Goal: Task Accomplishment & Management: Complete application form

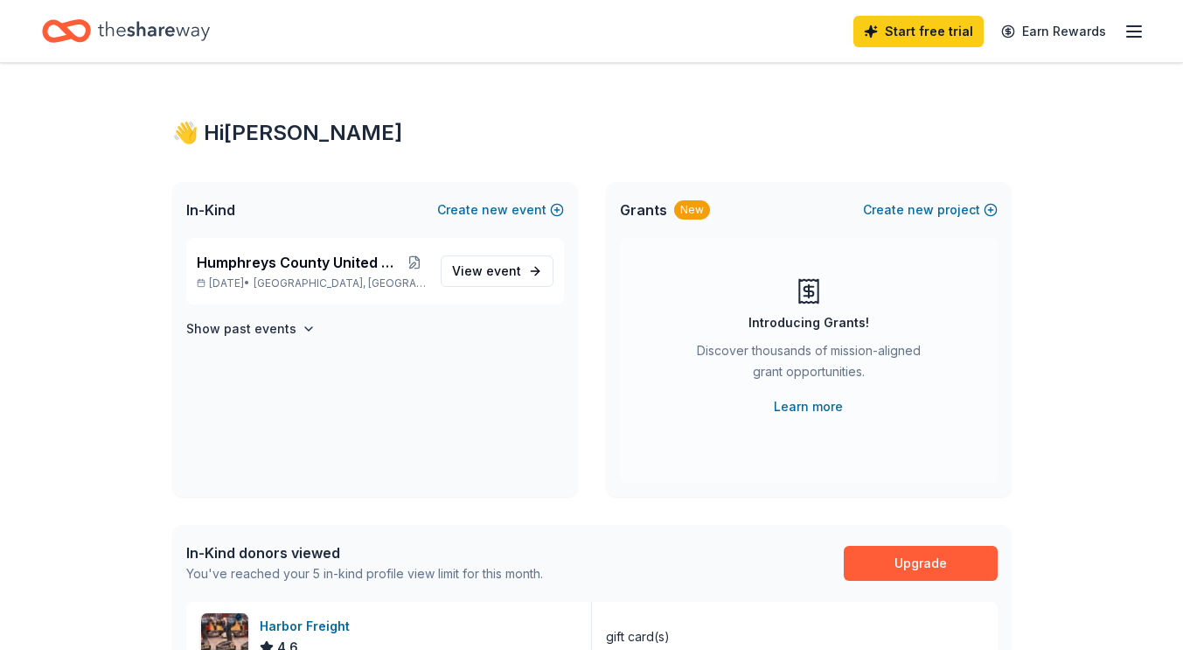
click at [270, 268] on span "Humphreys County United Way Radio Auction" at bounding box center [300, 262] width 207 height 21
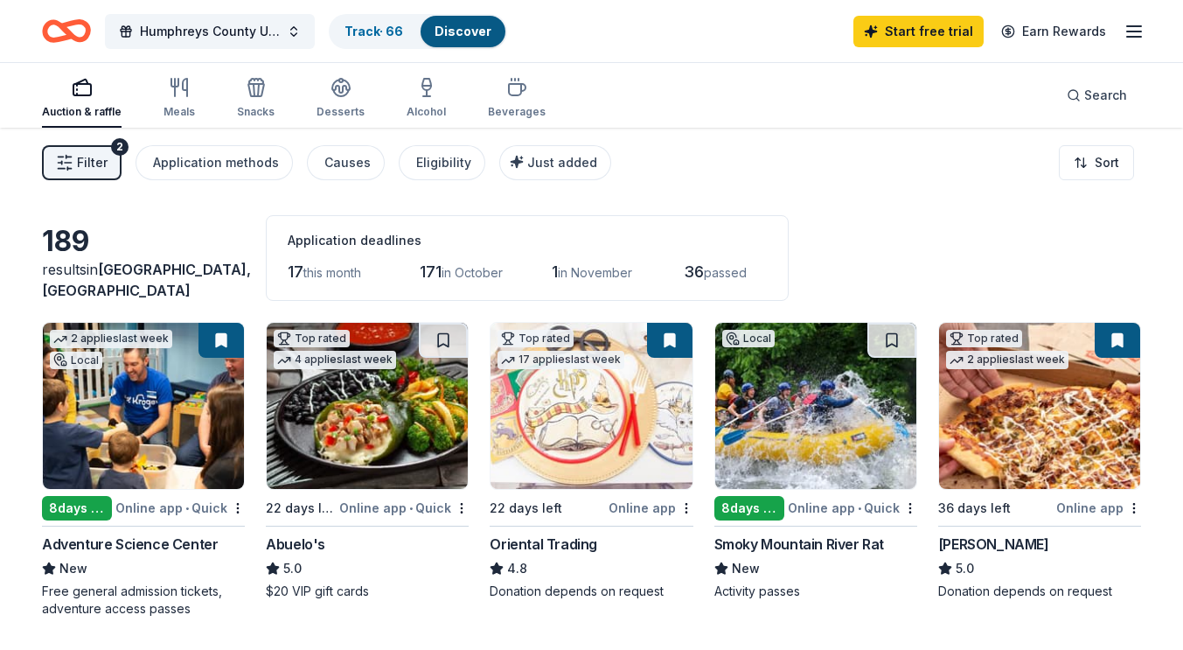
click at [351, 25] on link "Track · 66" at bounding box center [373, 31] width 59 height 15
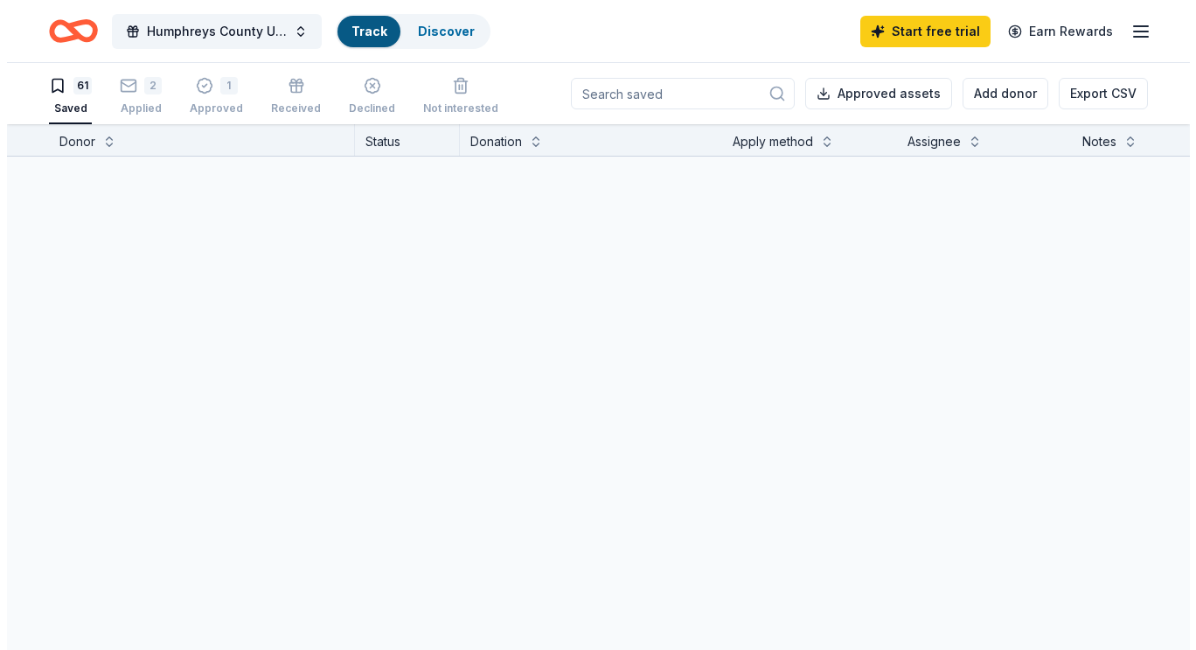
scroll to position [1, 0]
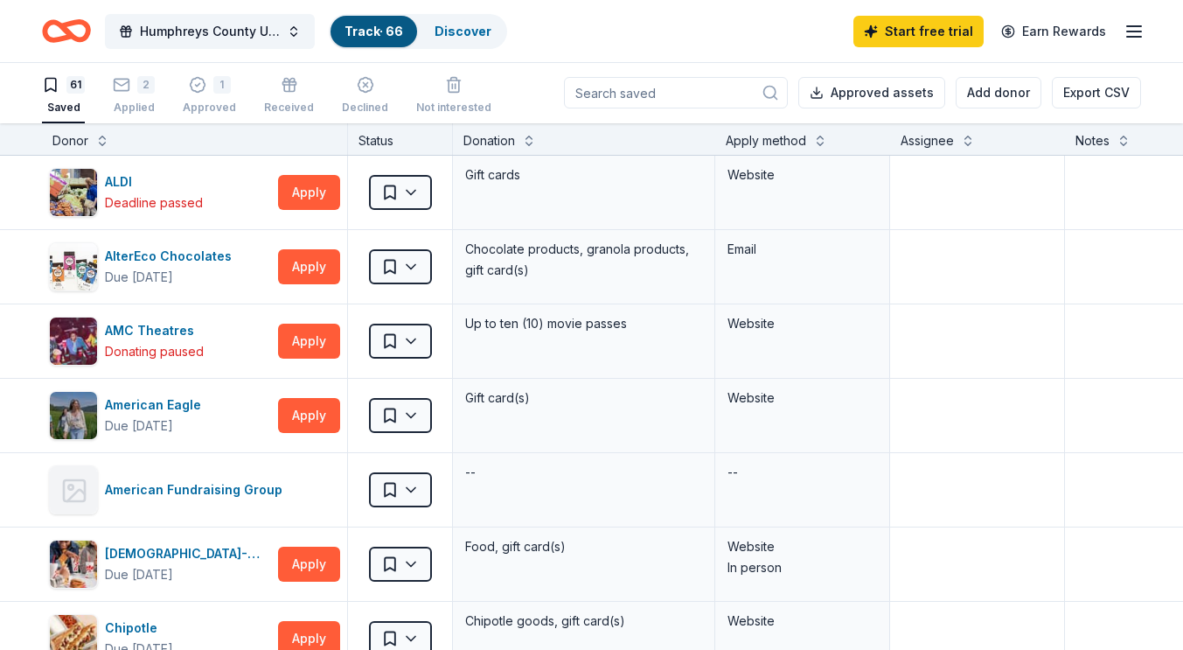
click at [988, 106] on button "Add donor" at bounding box center [999, 92] width 86 height 31
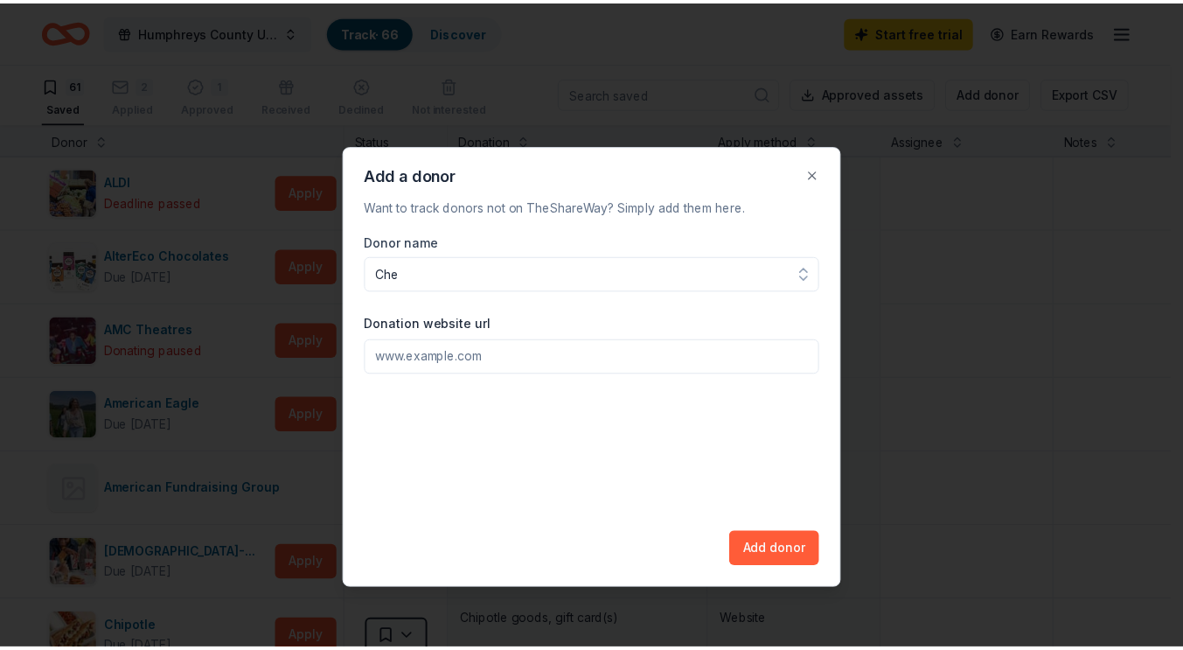
scroll to position [0, 0]
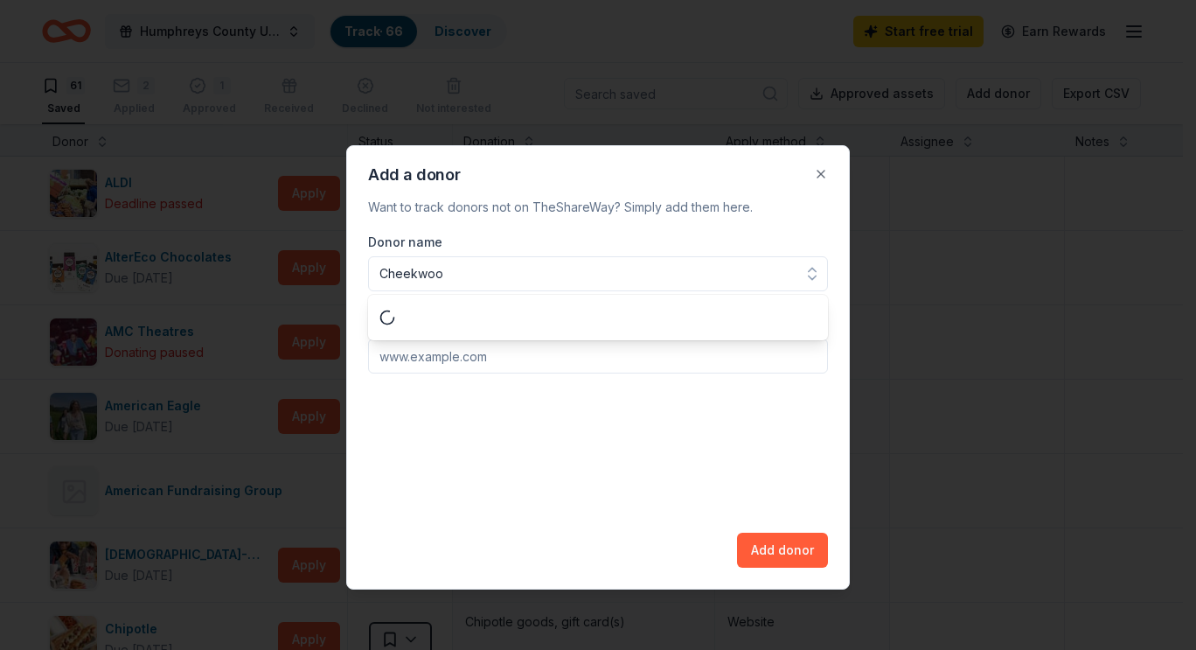
type input "Cheekwood"
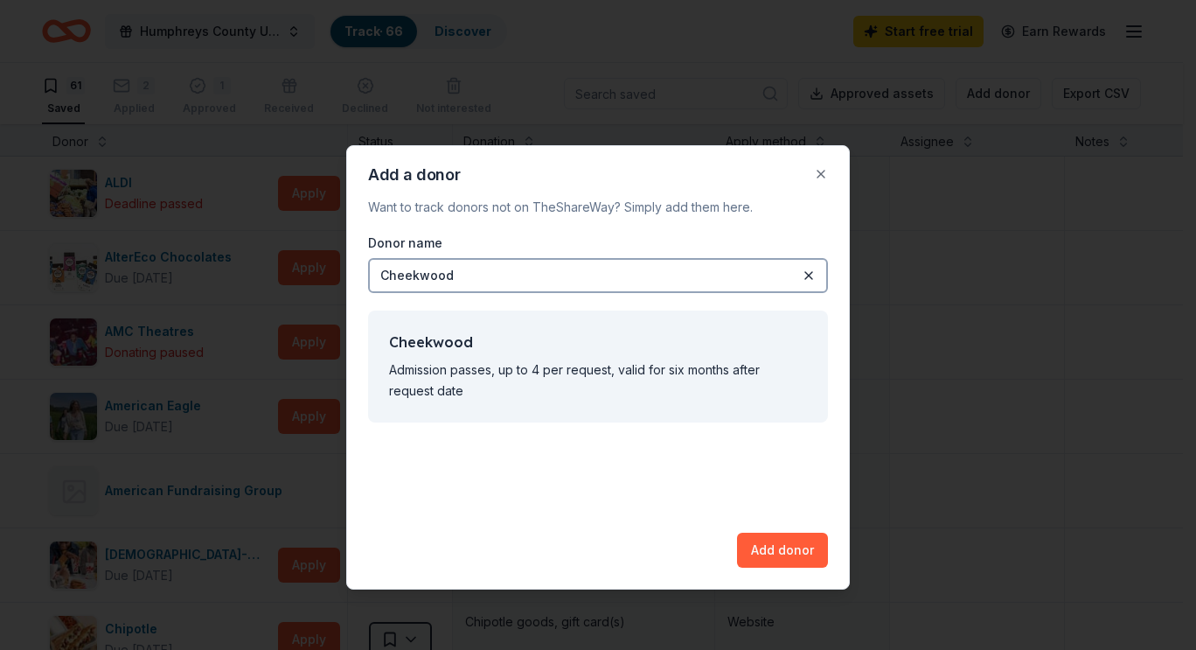
click at [774, 549] on button "Add donor" at bounding box center [782, 549] width 91 height 35
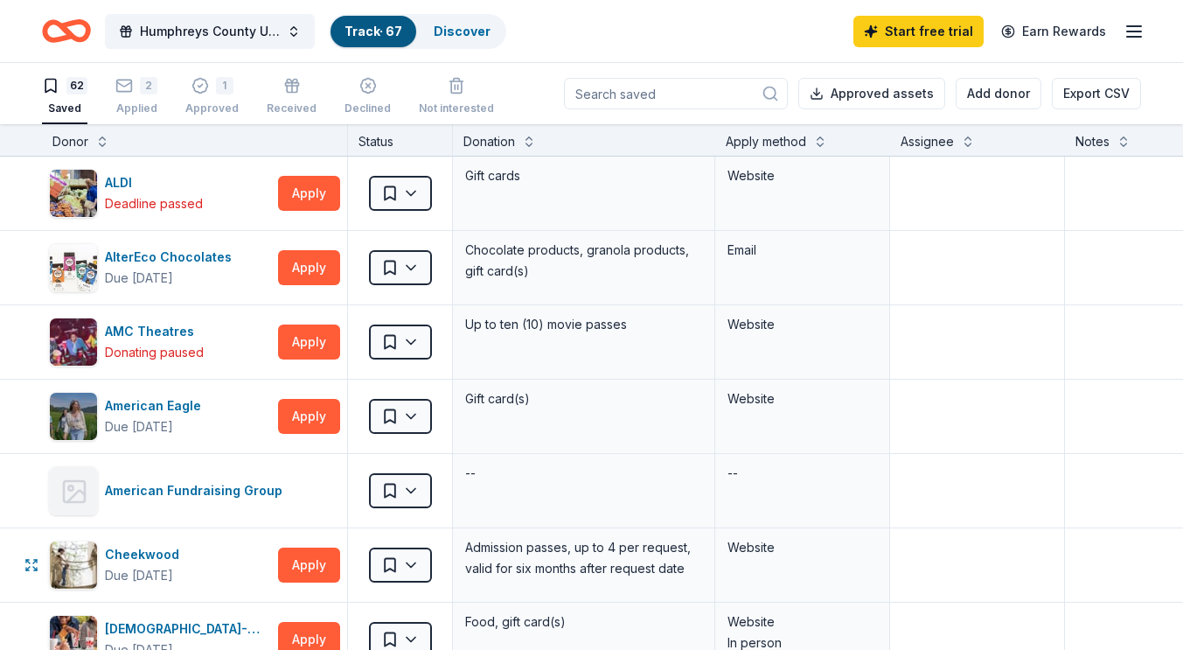
click at [411, 569] on html "Humphreys County United Way Radio Auction Track · 67 Discover Start free trial …" at bounding box center [591, 325] width 1183 height 650
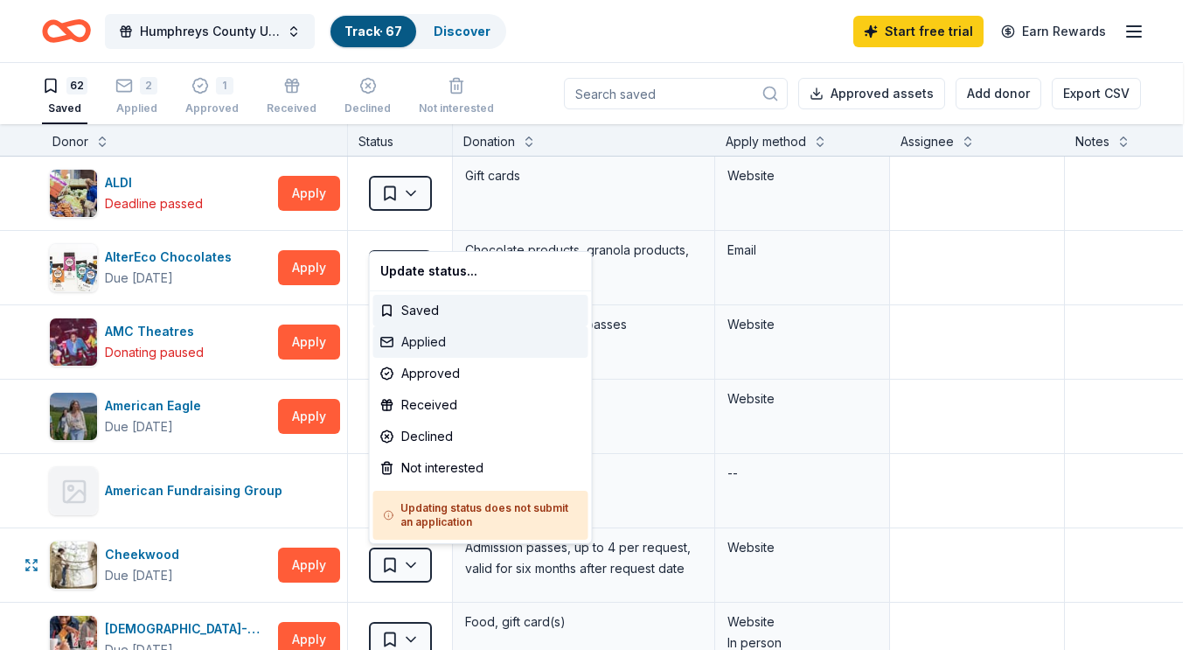
click at [440, 337] on div "Applied" at bounding box center [480, 341] width 215 height 31
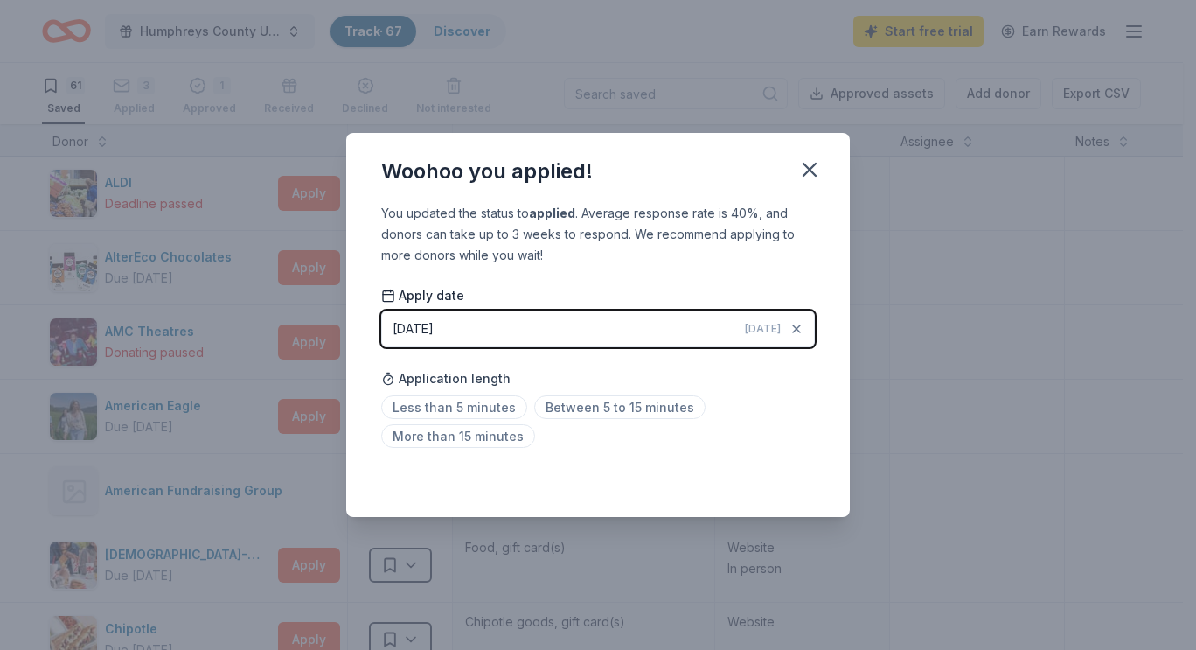
click at [454, 407] on span "Less than 5 minutes" at bounding box center [454, 407] width 146 height 24
click at [817, 168] on icon "button" at bounding box center [809, 169] width 24 height 24
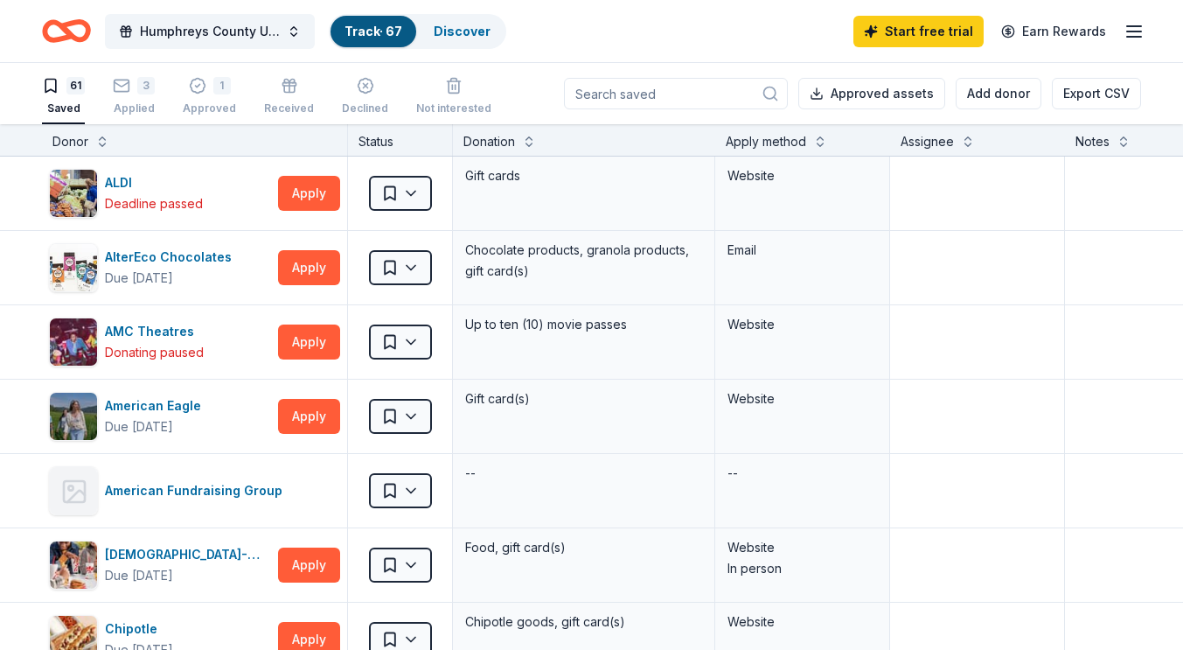
click at [1013, 95] on button "Add donor" at bounding box center [999, 93] width 86 height 31
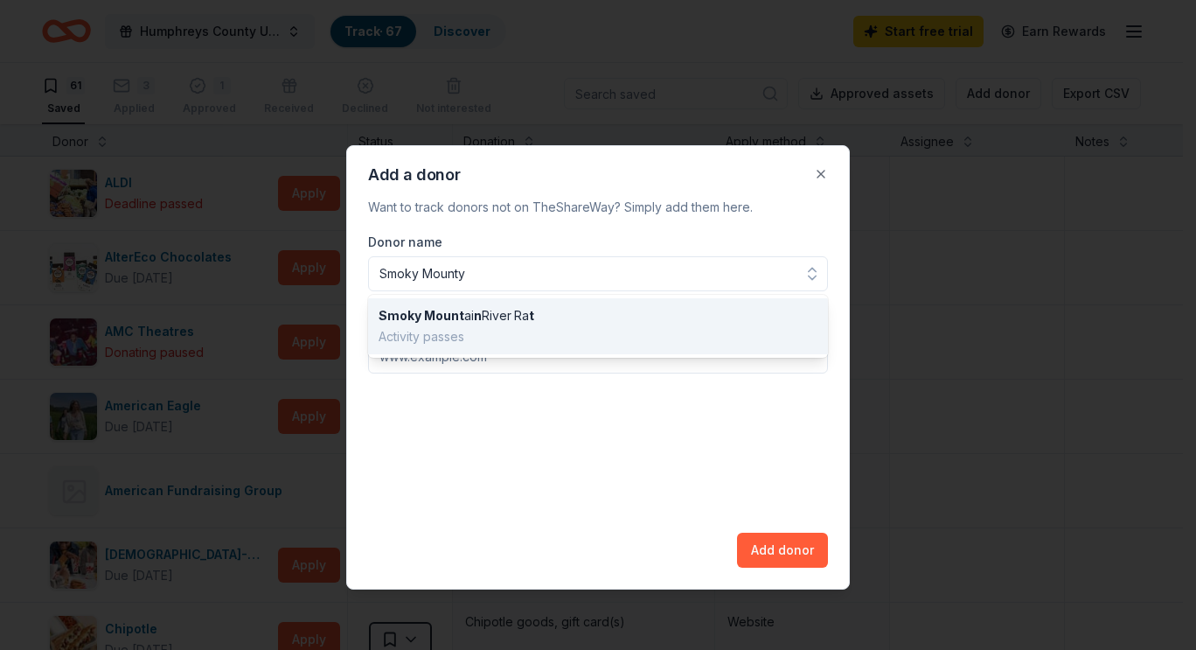
type input "Smoky Mounty"
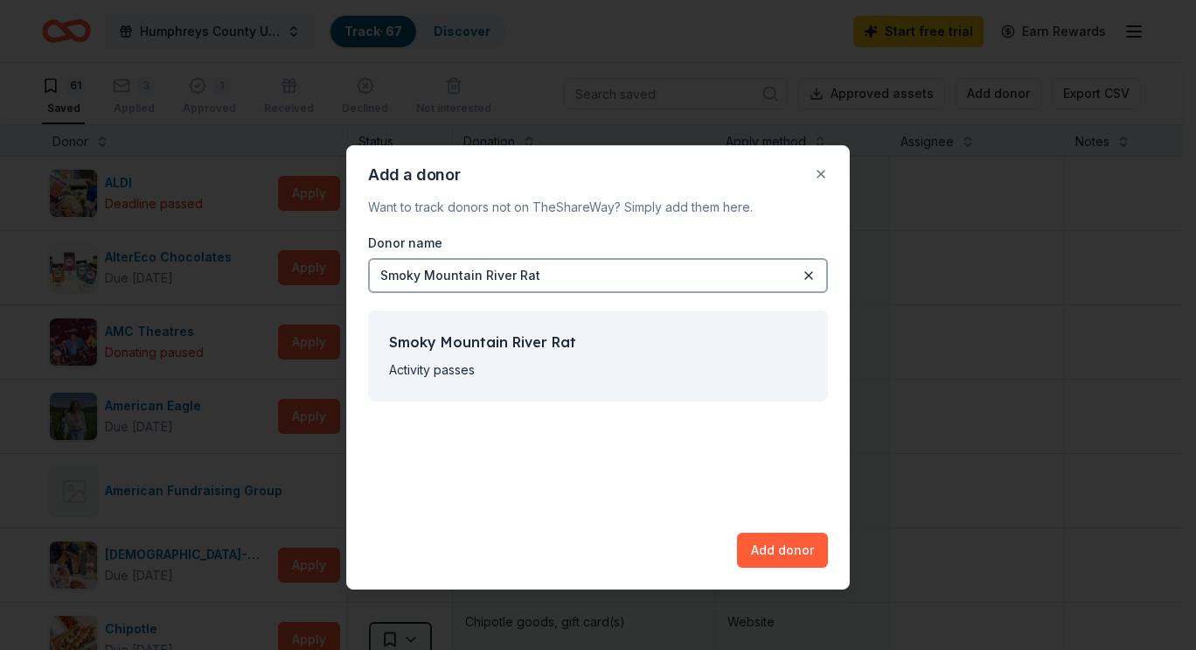
click at [786, 546] on button "Add donor" at bounding box center [782, 549] width 91 height 35
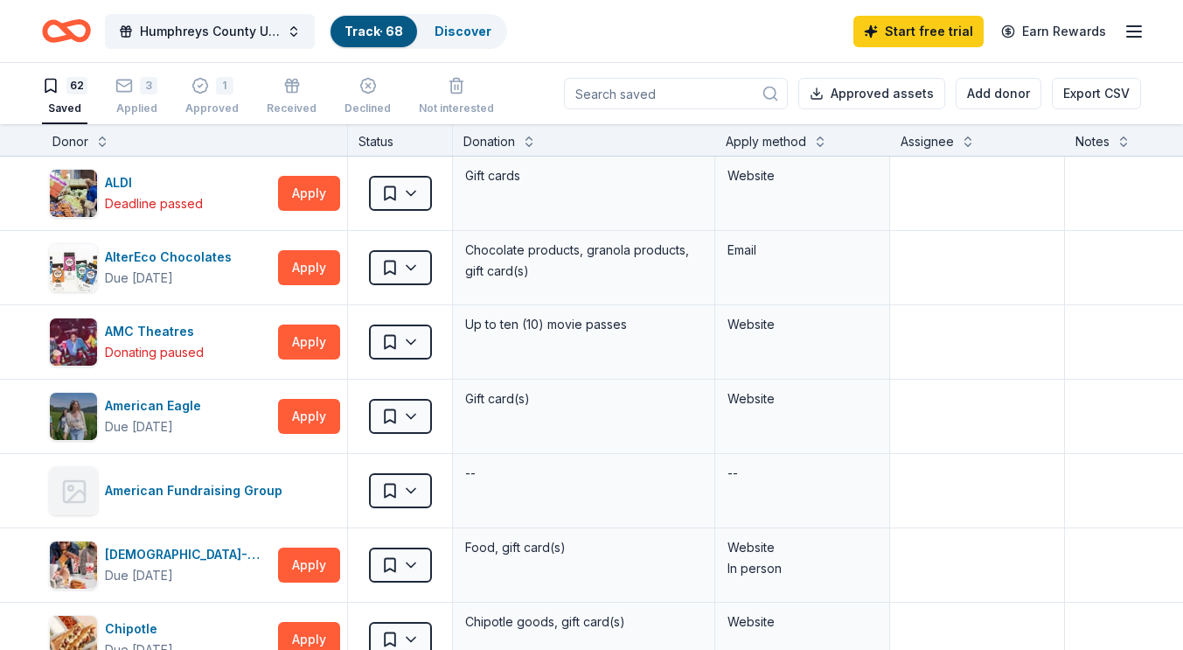
click at [1004, 90] on button "Add donor" at bounding box center [999, 93] width 86 height 31
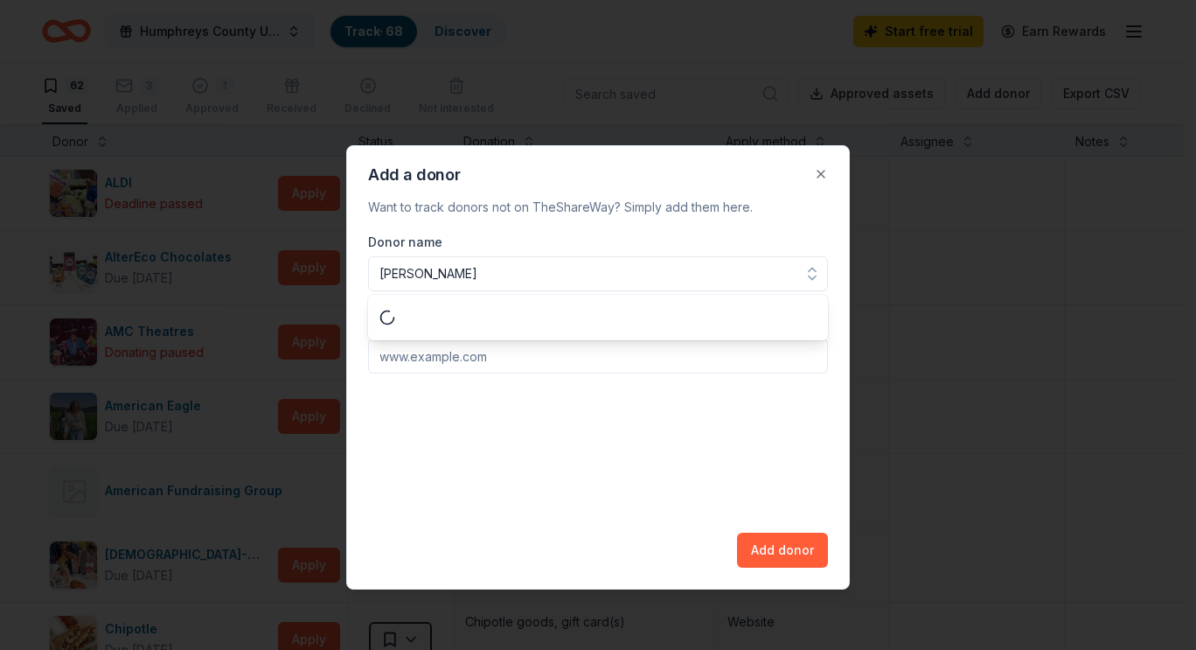
type input "Oliver"
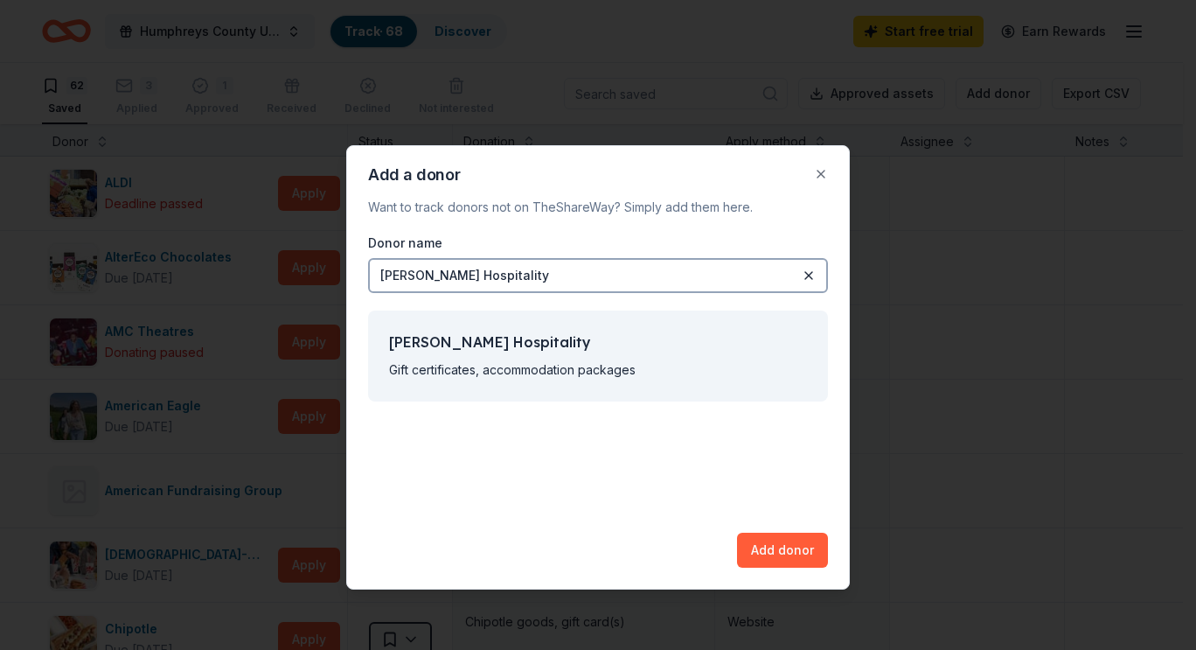
click at [786, 552] on button "Add donor" at bounding box center [782, 549] width 91 height 35
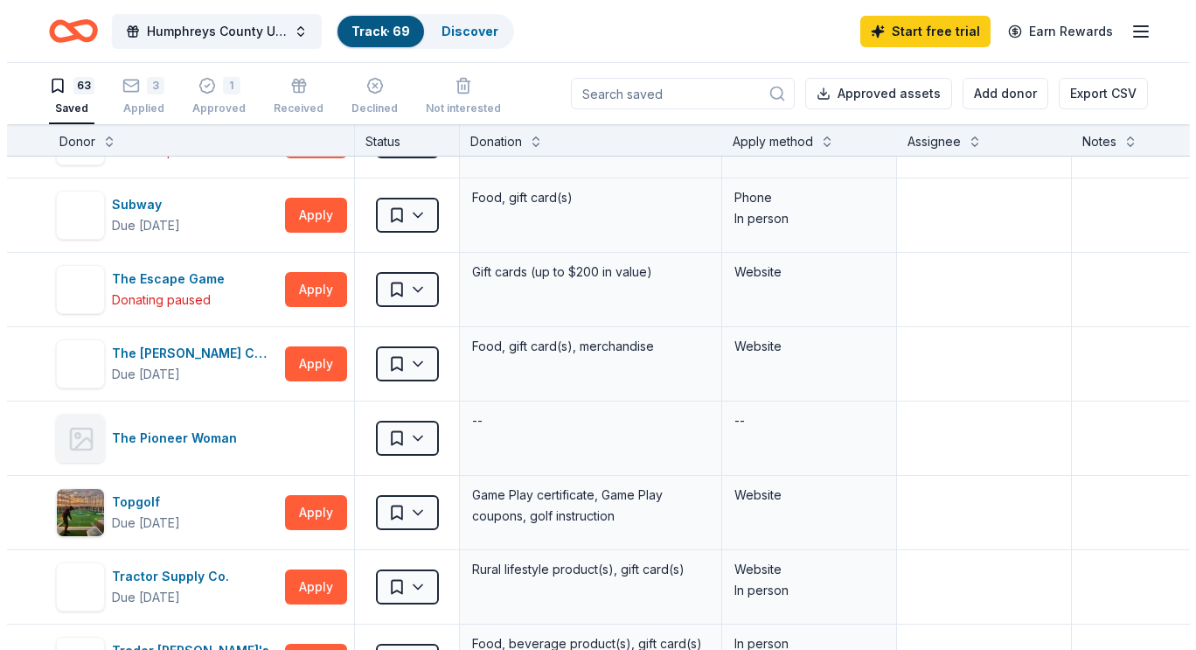
scroll to position [3889, 0]
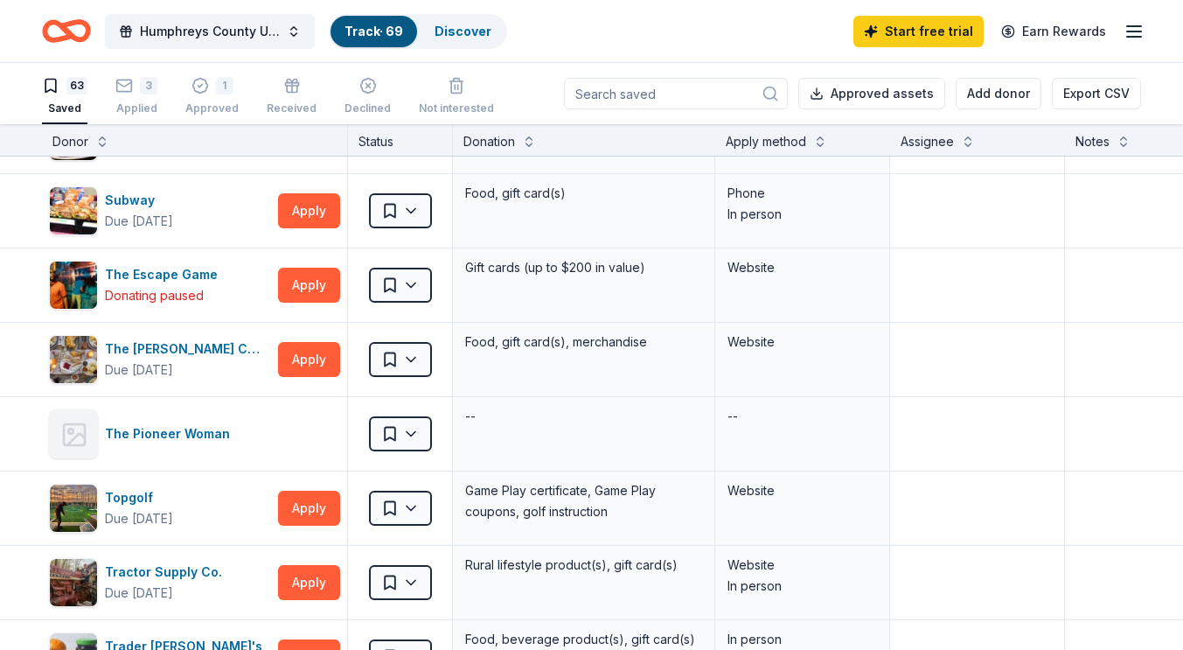
click at [1000, 88] on button "Add donor" at bounding box center [999, 93] width 86 height 31
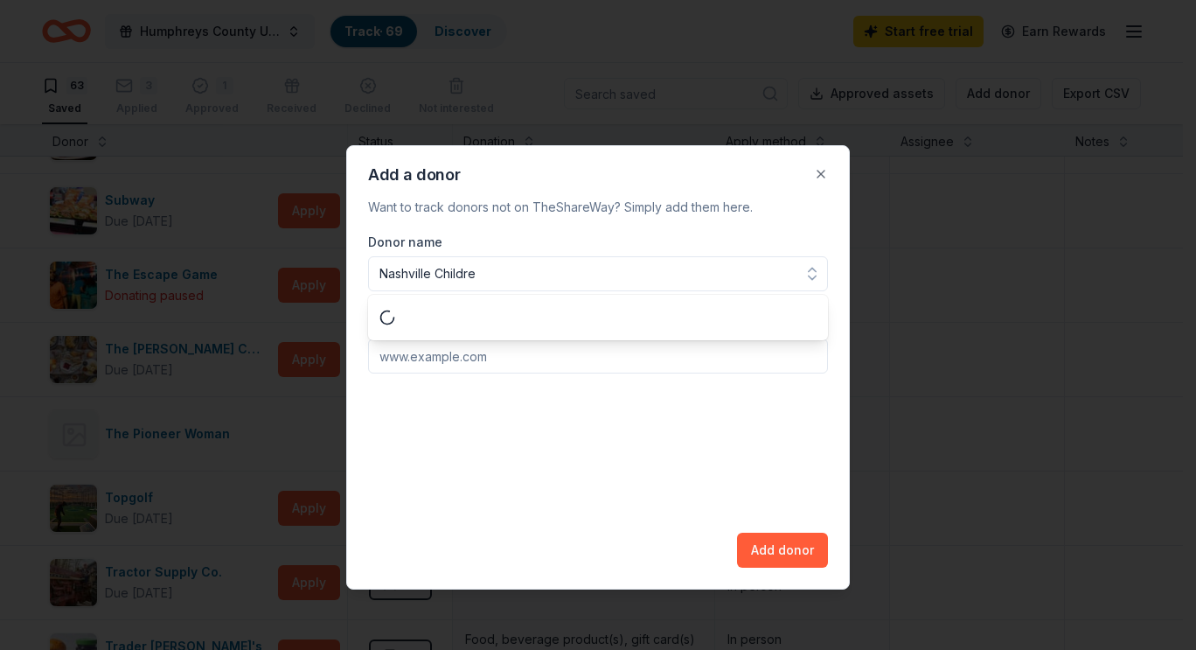
type input "Nashville Children"
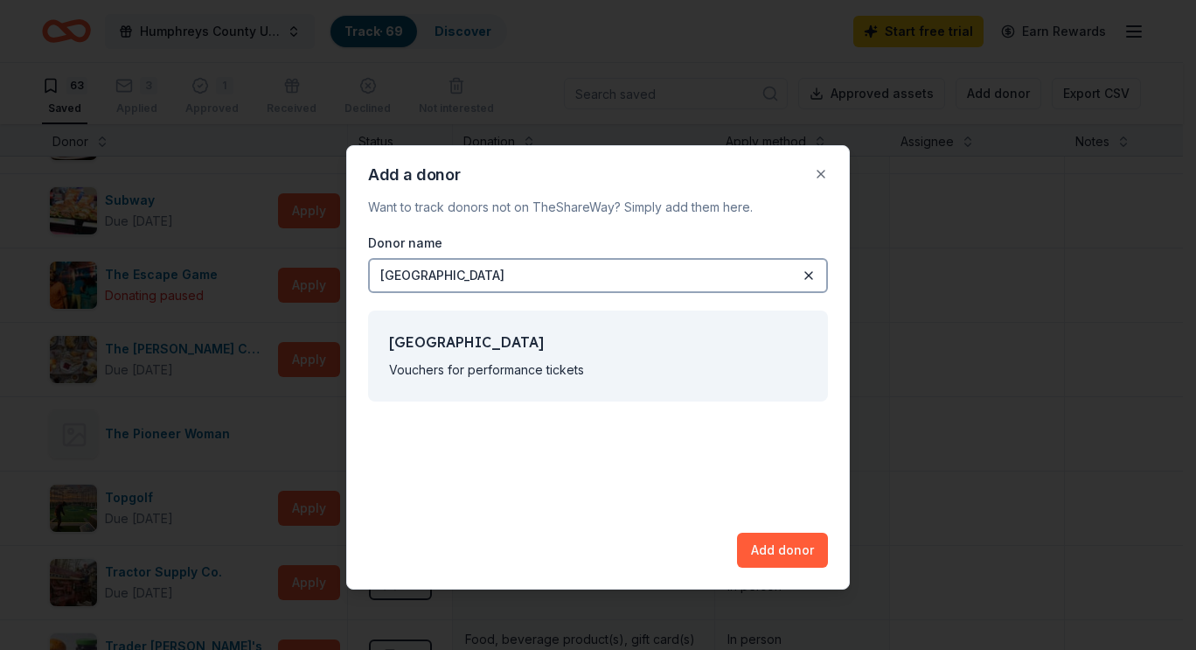
click at [786, 538] on button "Add donor" at bounding box center [782, 549] width 91 height 35
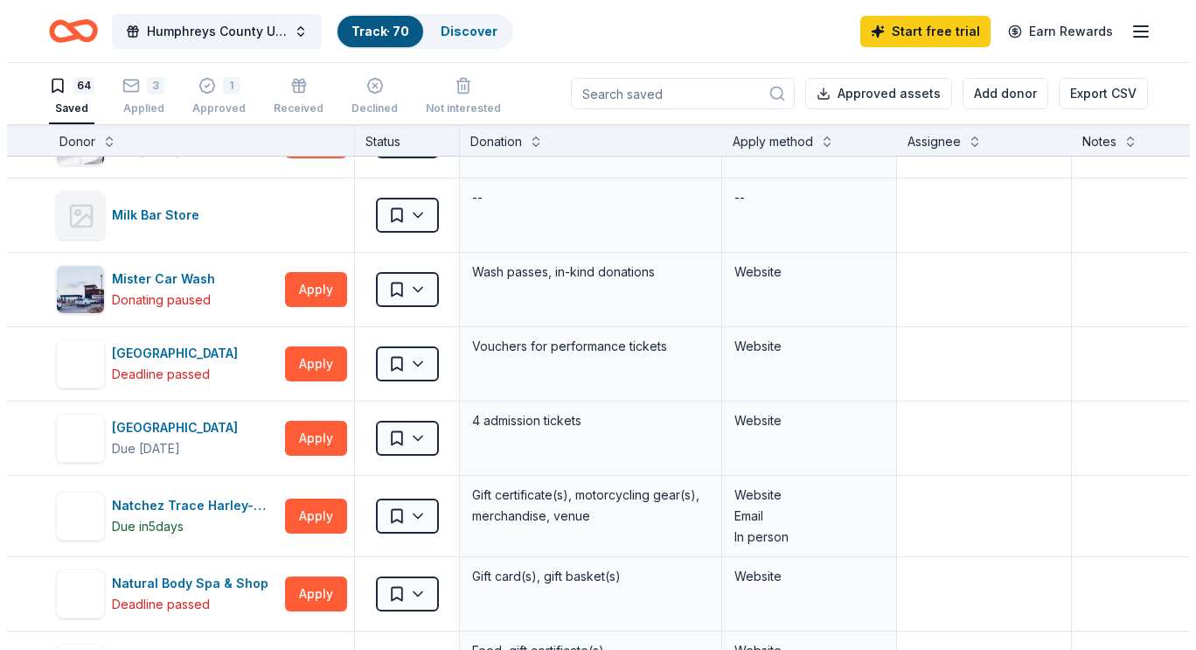
scroll to position [2378, 0]
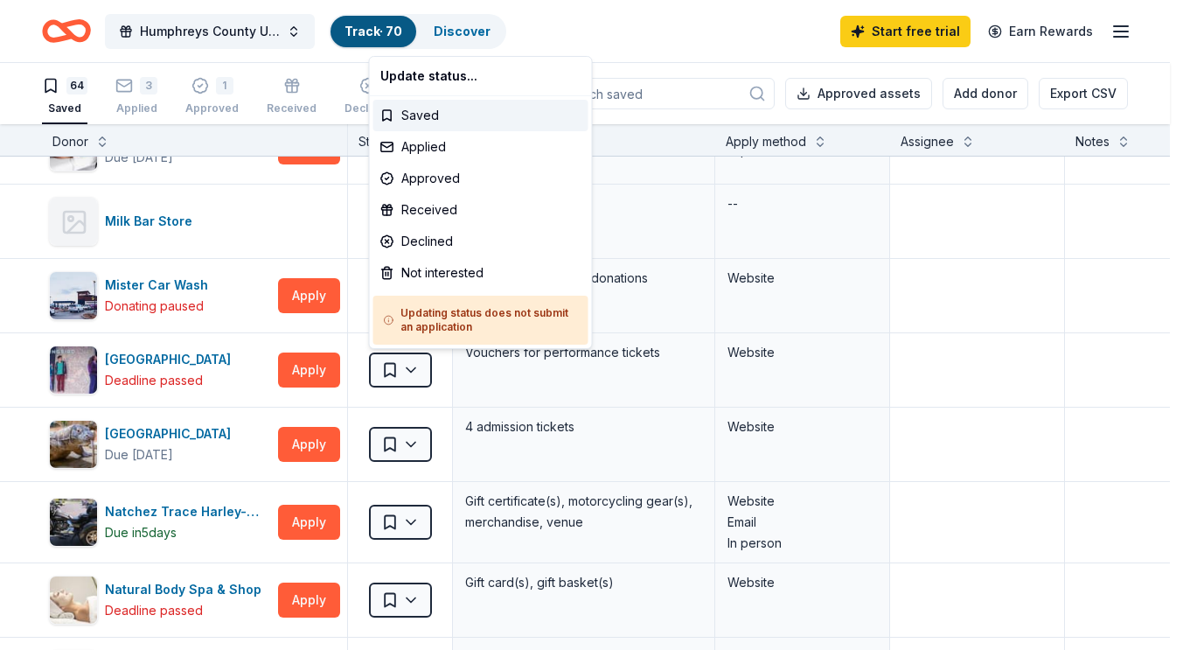
click at [423, 379] on html "Humphreys County United Way Radio Auction Track · 70 Discover Start free trial …" at bounding box center [591, 325] width 1183 height 650
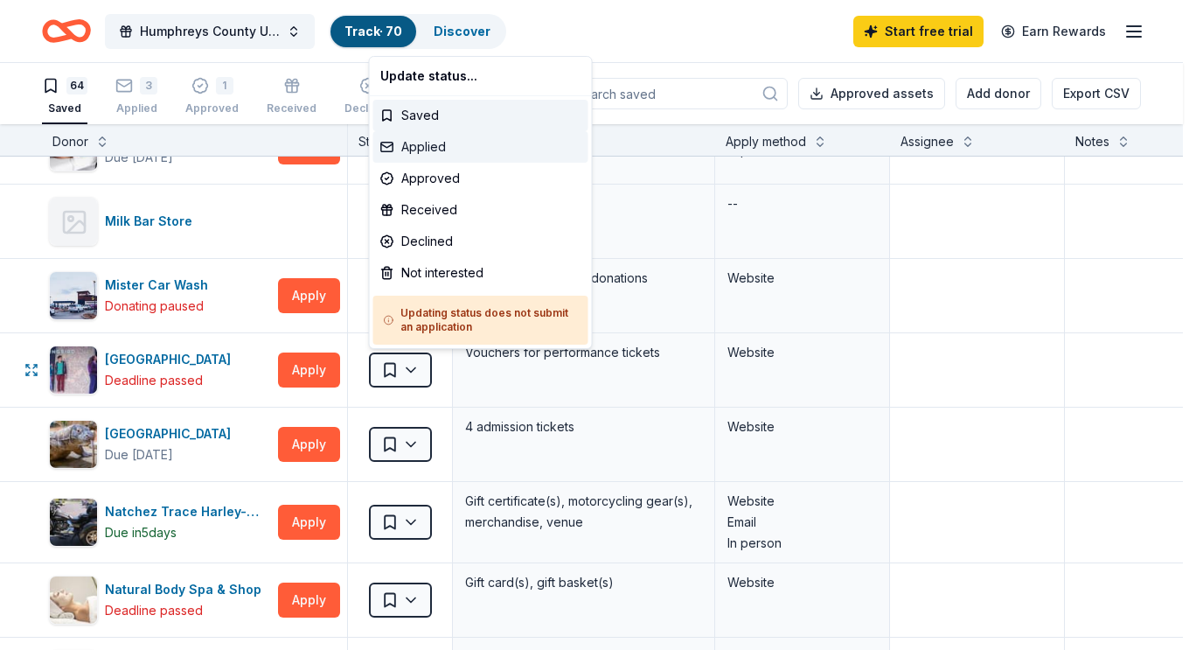
click at [444, 146] on div "Applied" at bounding box center [480, 146] width 215 height 31
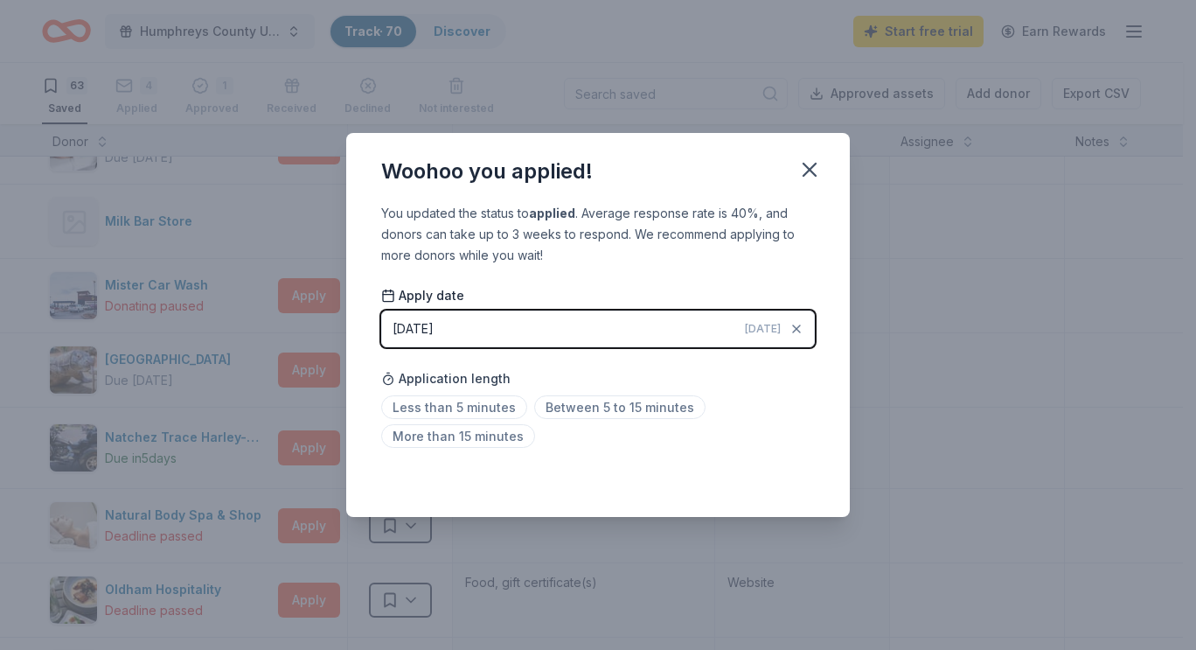
click at [498, 400] on span "Less than 5 minutes" at bounding box center [454, 407] width 146 height 24
click at [816, 172] on icon "button" at bounding box center [809, 169] width 24 height 24
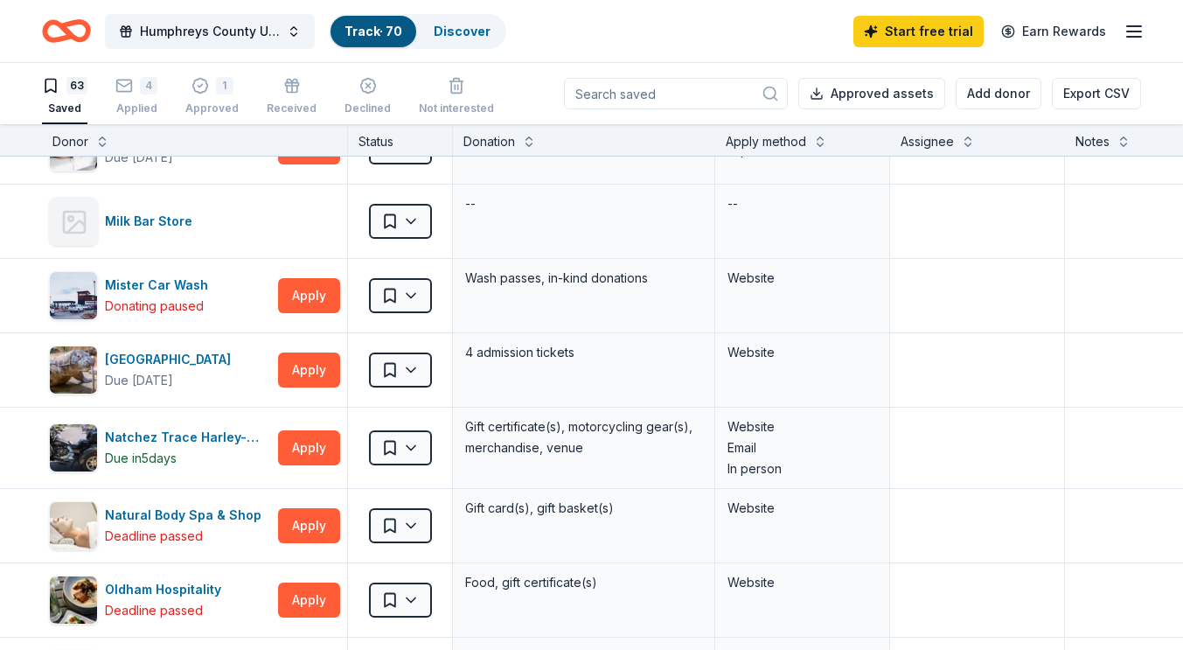
click at [998, 91] on button "Add donor" at bounding box center [999, 93] width 86 height 31
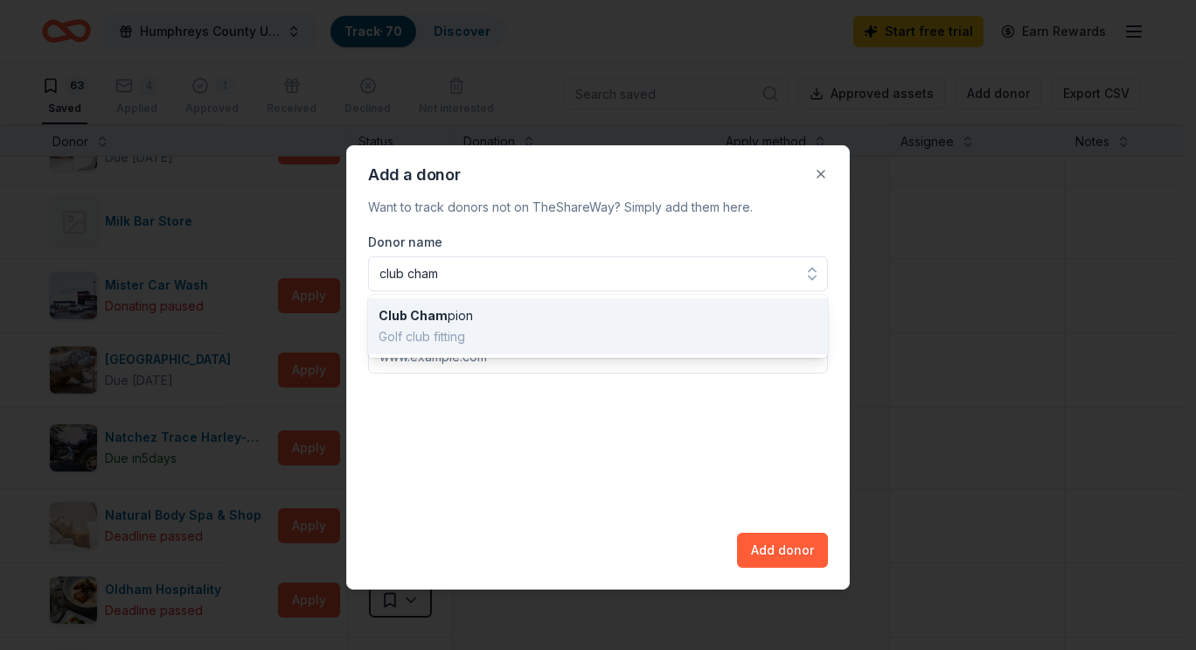
type input "club champ"
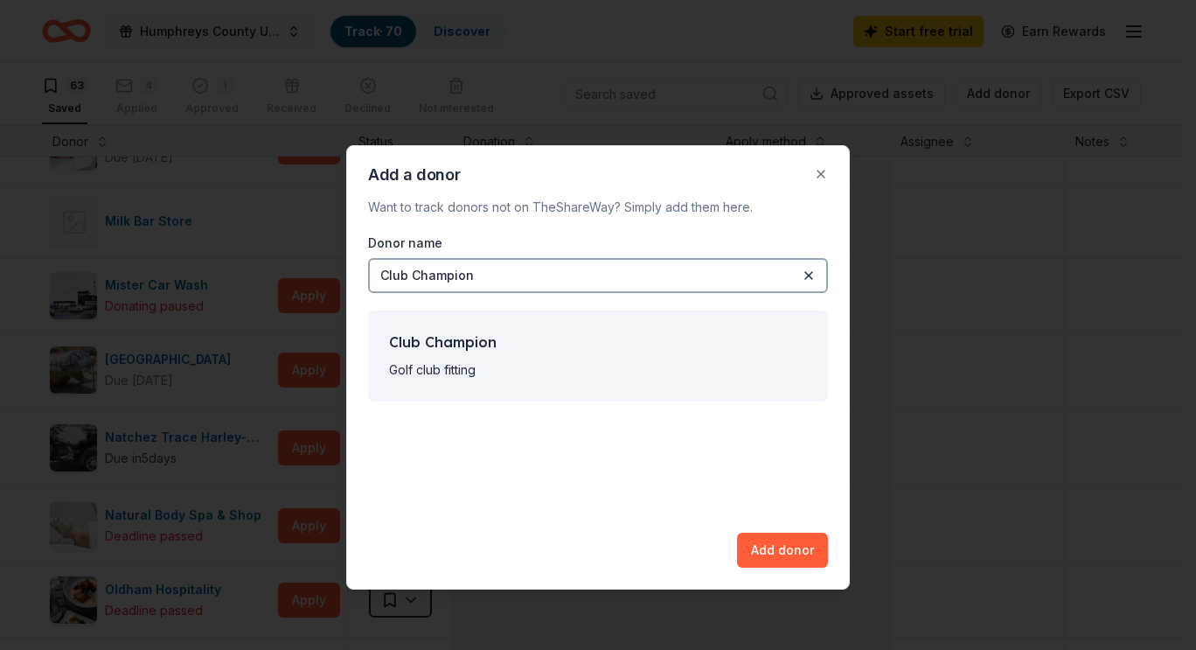
click at [775, 553] on button "Add donor" at bounding box center [782, 549] width 91 height 35
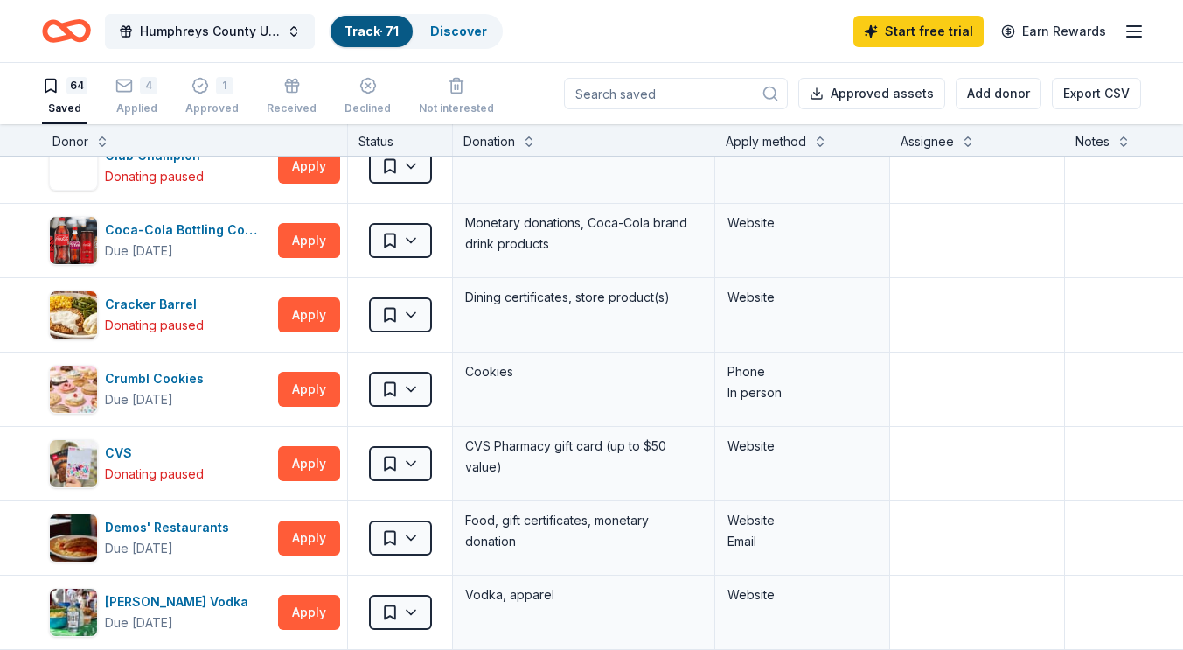
scroll to position [690, 0]
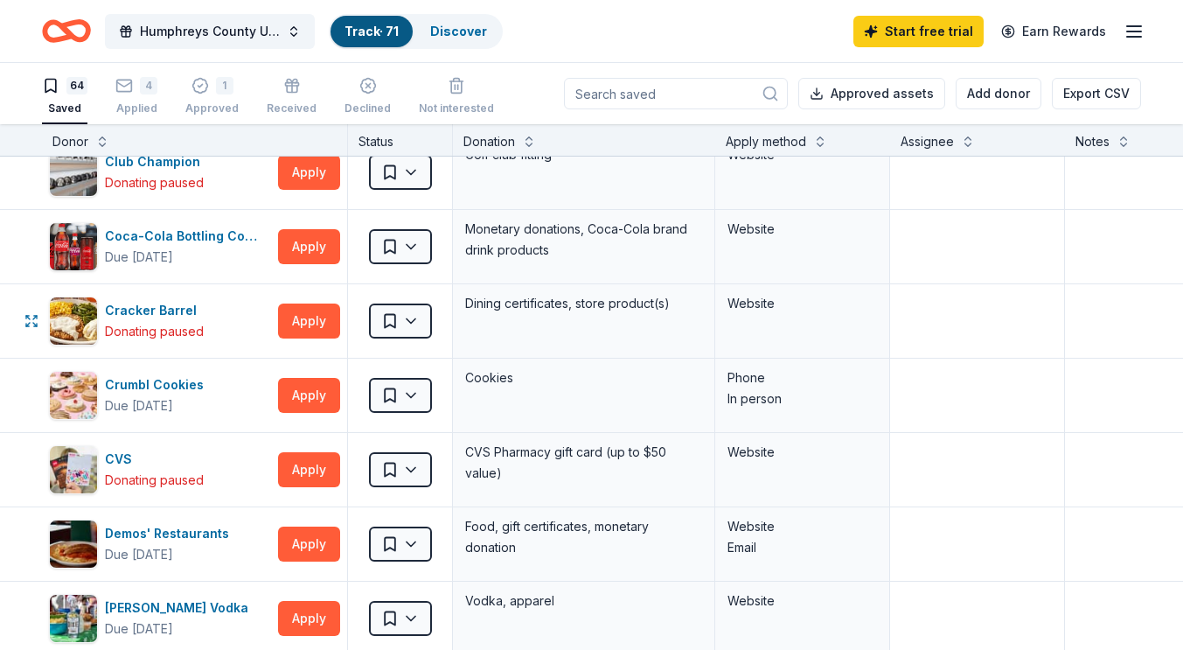
click at [419, 314] on html "Humphreys County United Way Radio Auction Track · 71 Discover Start free trial …" at bounding box center [591, 325] width 1183 height 650
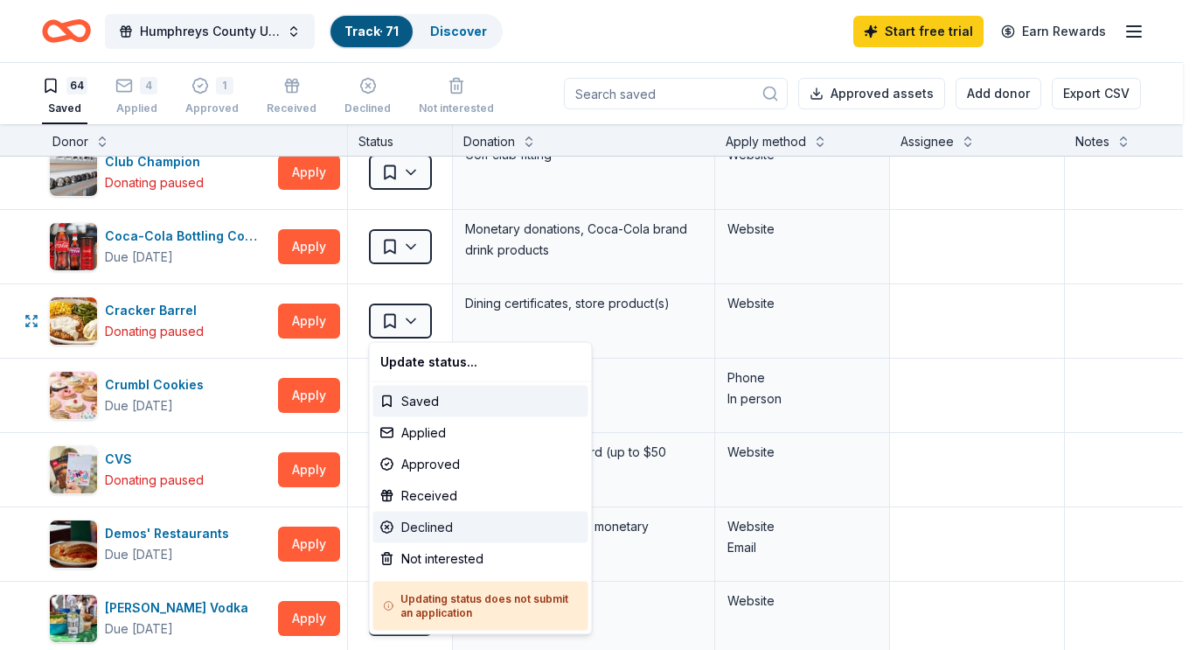
click at [418, 529] on div "Declined" at bounding box center [480, 526] width 215 height 31
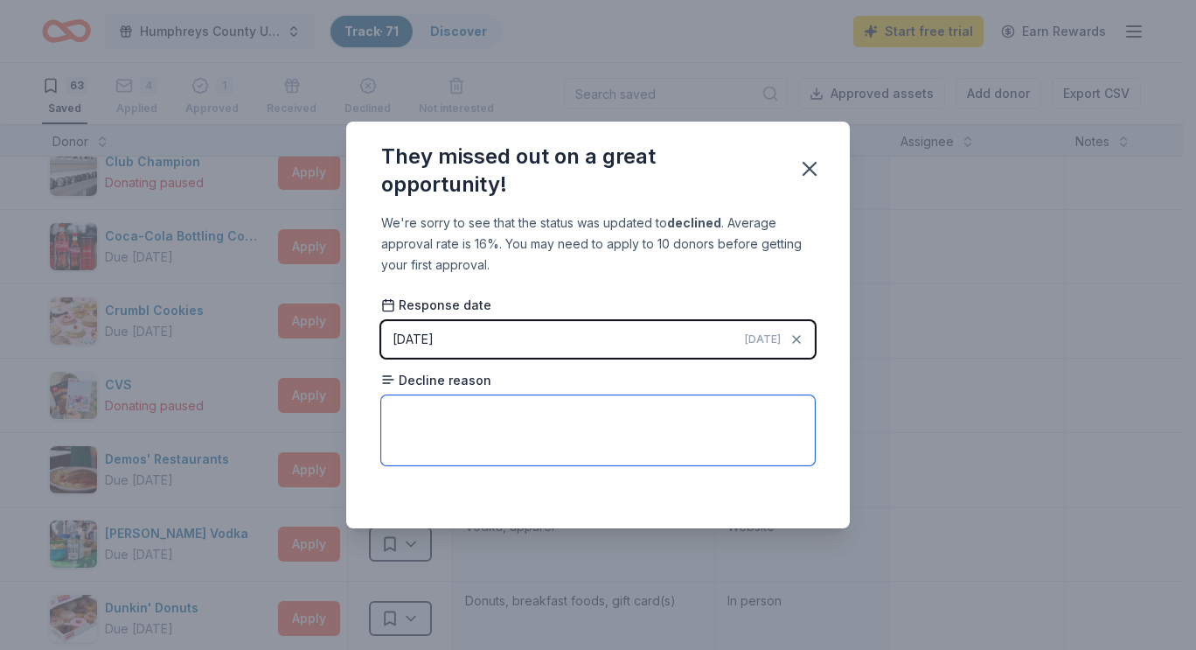
click at [455, 409] on textarea at bounding box center [598, 430] width 434 height 70
type textarea "Deadline has passed"
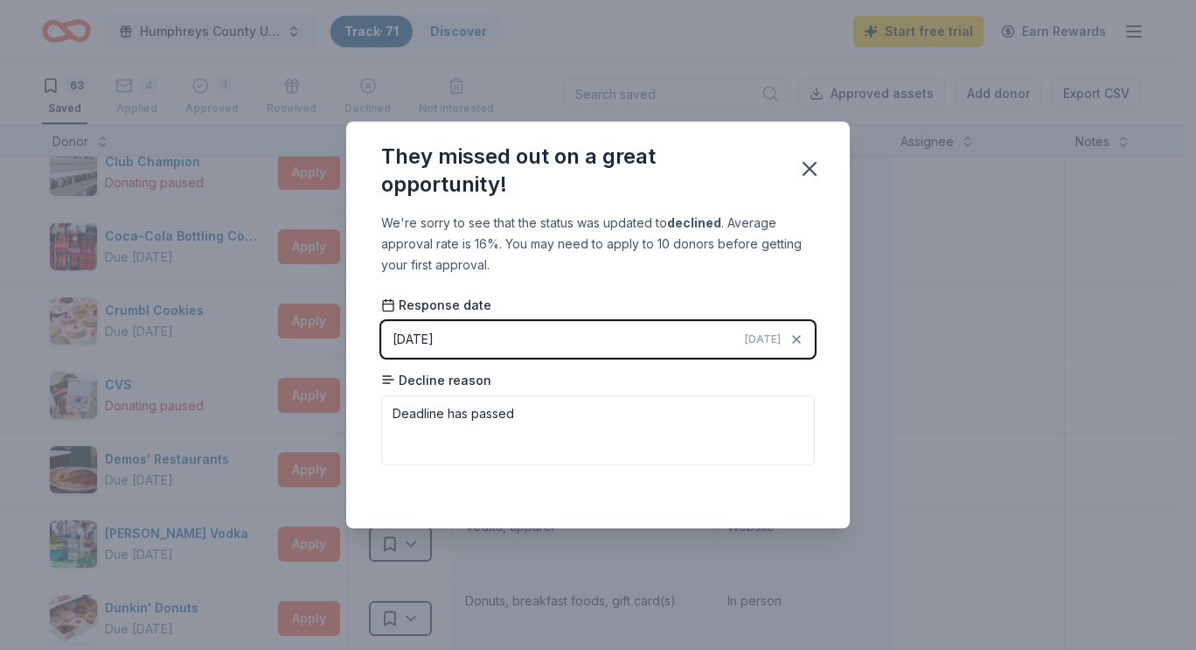
click at [816, 172] on icon "button" at bounding box center [809, 169] width 24 height 24
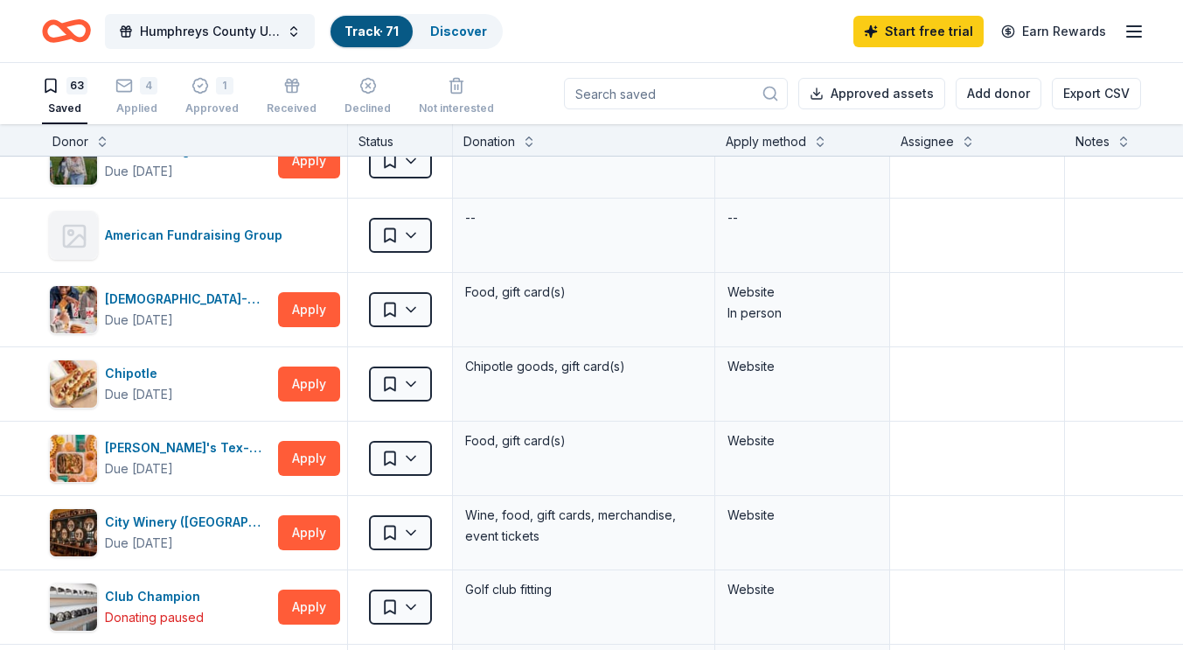
scroll to position [249, 0]
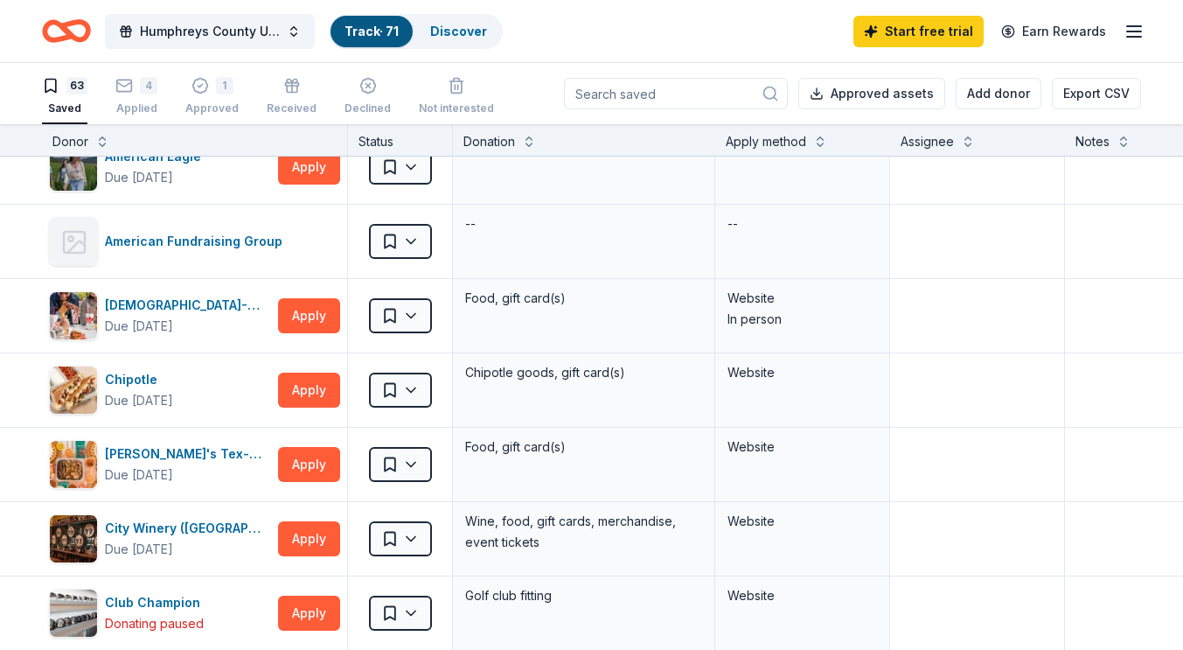
click at [359, 85] on icon "button" at bounding box center [367, 75] width 17 height 17
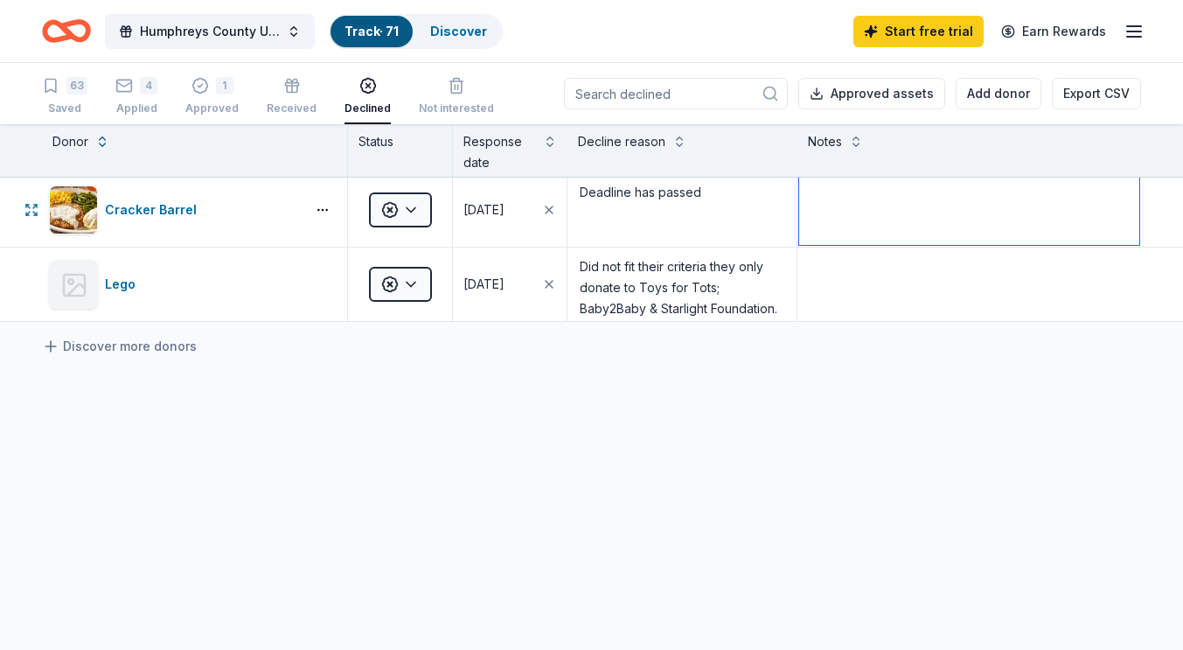
click at [896, 233] on textarea at bounding box center [969, 210] width 341 height 70
type textarea "Must submit at least 90 days prior"
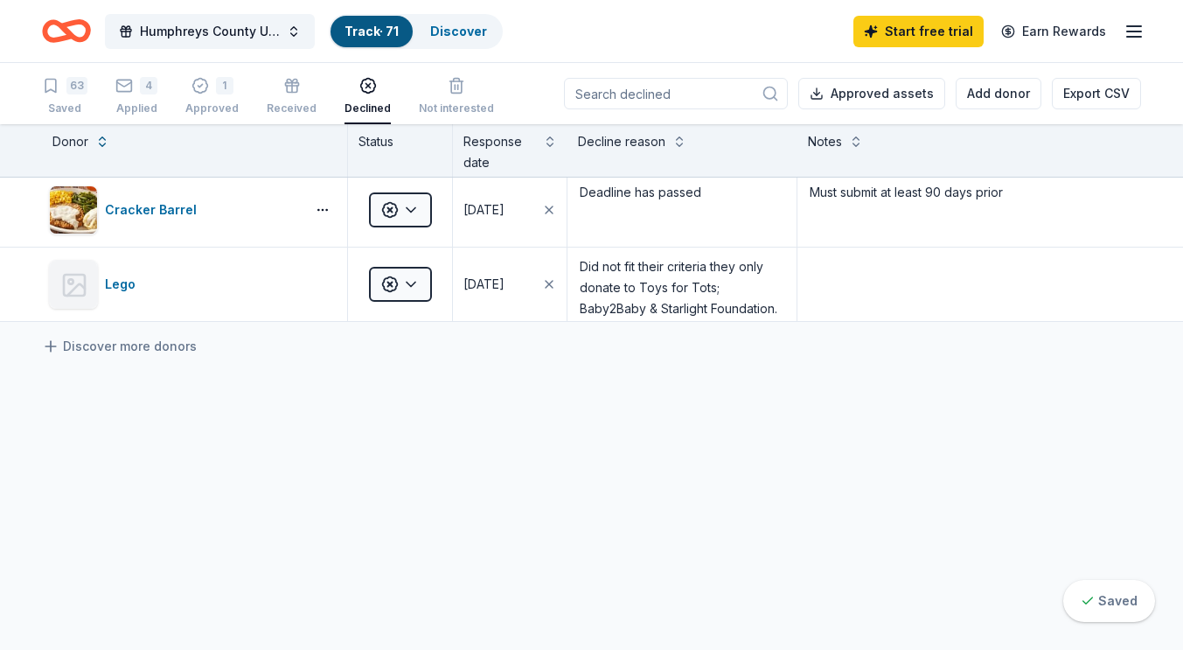
click at [54, 99] on div "63 Saved" at bounding box center [64, 96] width 45 height 38
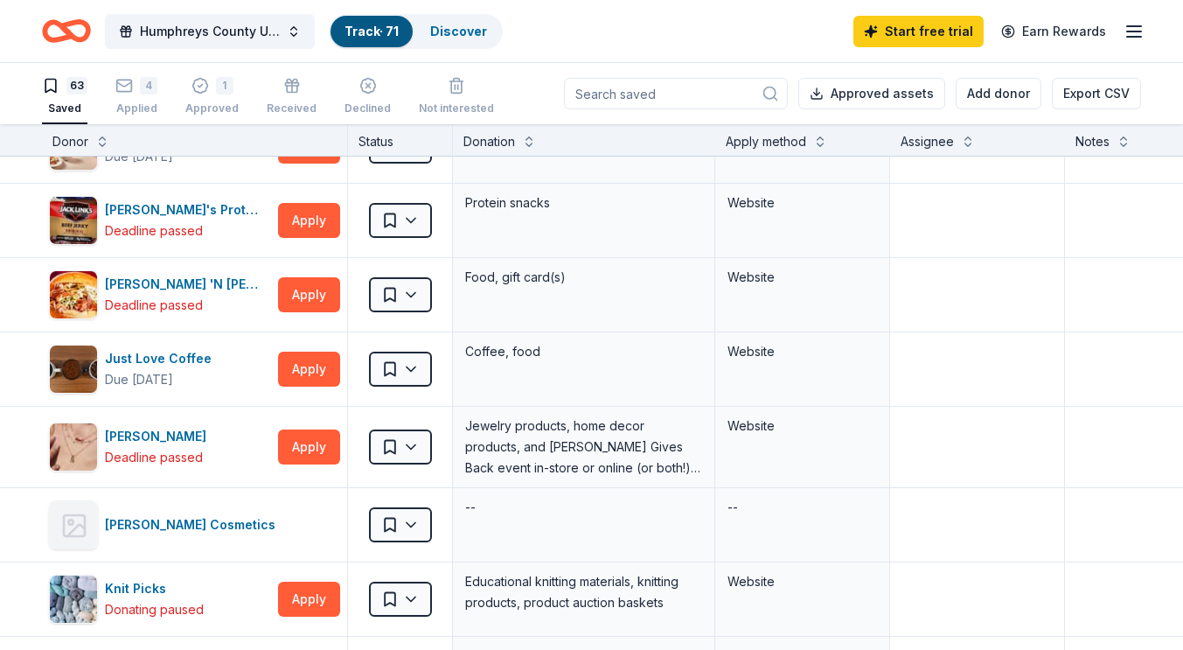
scroll to position [1547, 0]
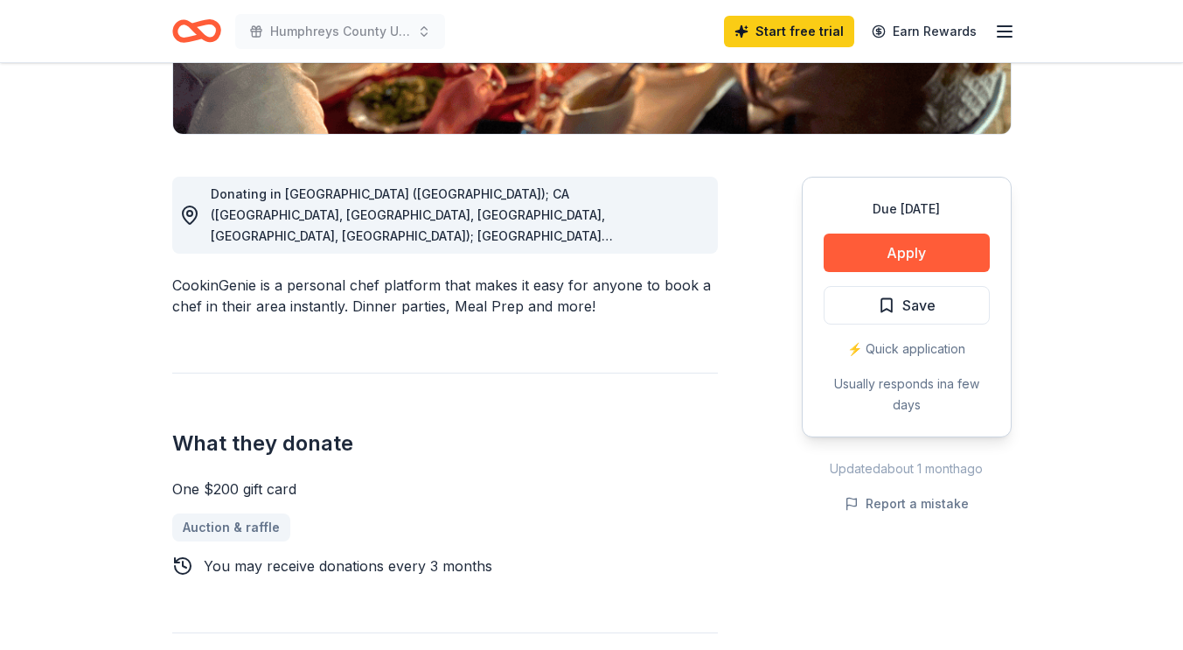
scroll to position [398, 0]
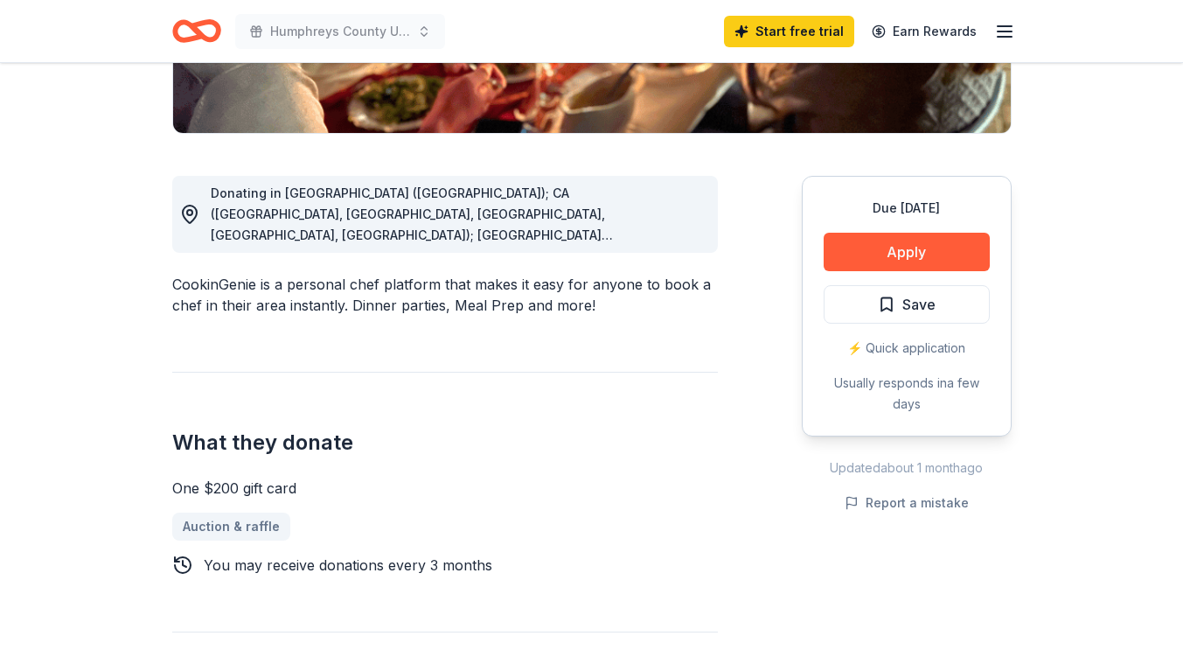
click at [652, 222] on div "Donating in [GEOGRAPHIC_DATA] ([GEOGRAPHIC_DATA]); CA ([GEOGRAPHIC_DATA], [GEOG…" at bounding box center [457, 214] width 493 height 63
click at [379, 210] on span "Donating in [GEOGRAPHIC_DATA] ([GEOGRAPHIC_DATA]); CA ([GEOGRAPHIC_DATA], [GEOG…" at bounding box center [442, 402] width 463 height 435
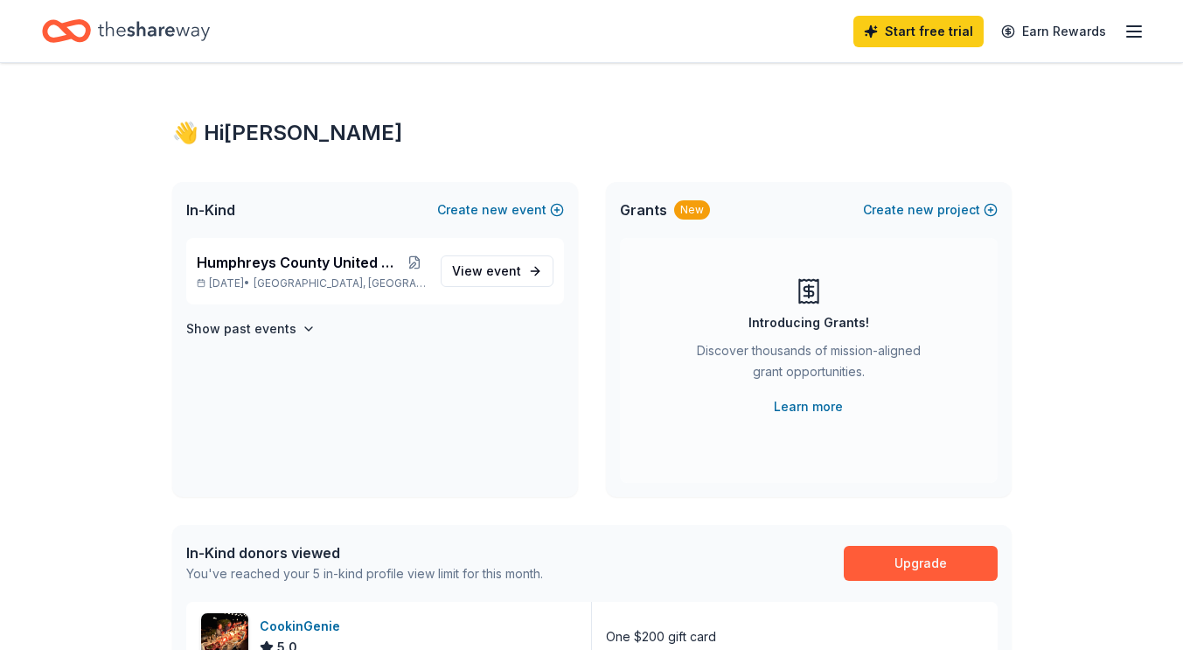
click at [261, 276] on p "Nov 03, 2025 • Waverly, TN" at bounding box center [312, 283] width 230 height 14
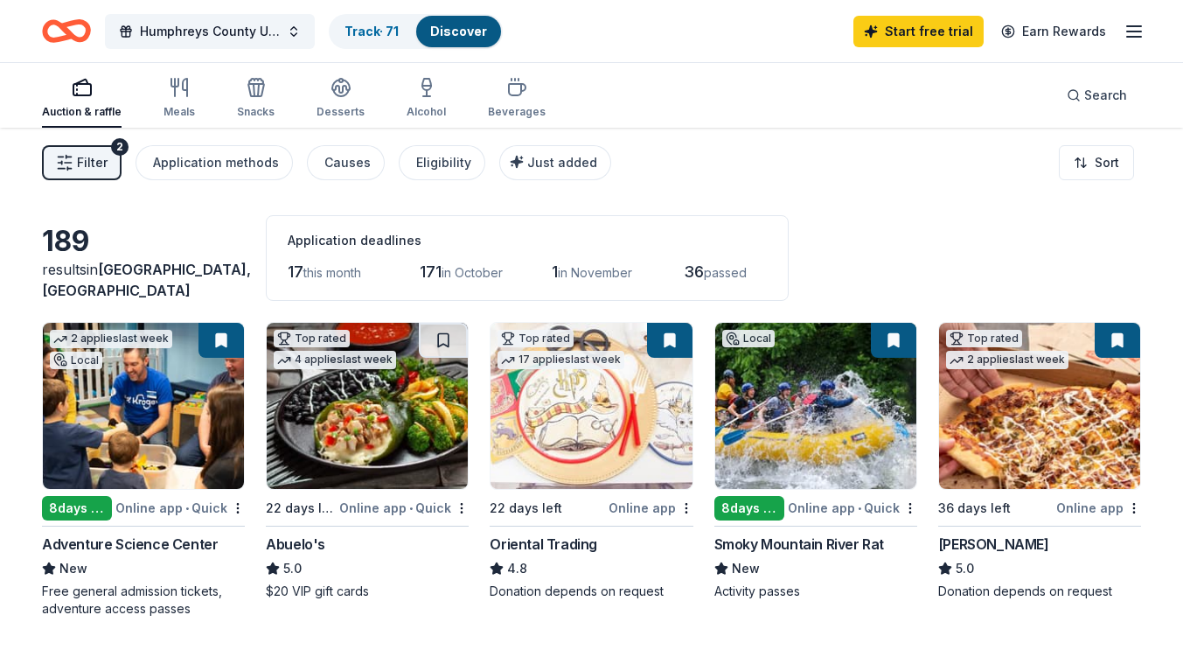
click at [369, 33] on link "Track · 71" at bounding box center [371, 31] width 54 height 15
click at [451, 38] on link "Discover" at bounding box center [458, 31] width 57 height 15
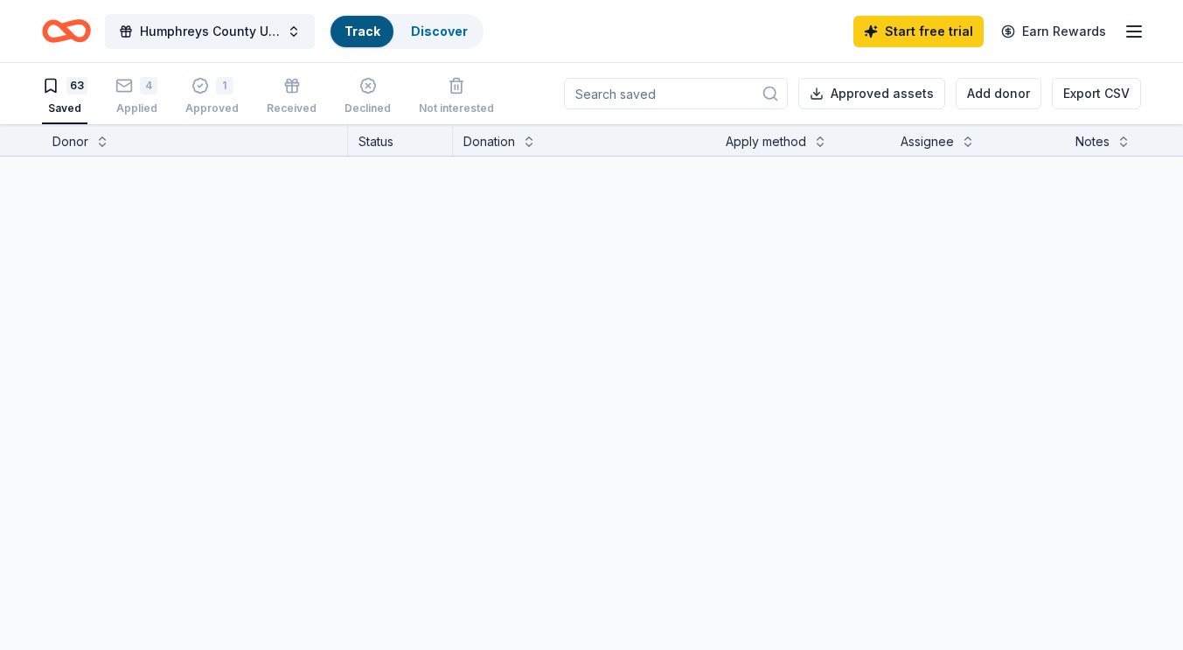
scroll to position [1, 0]
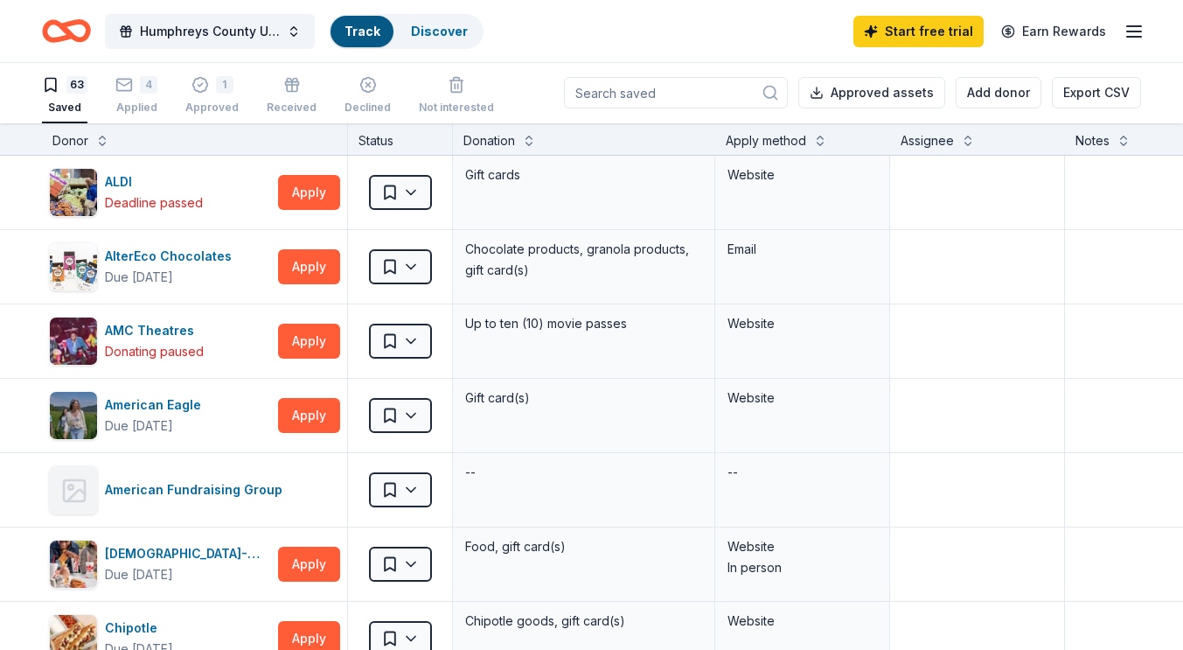
click at [431, 26] on div "Discover" at bounding box center [439, 31] width 85 height 31
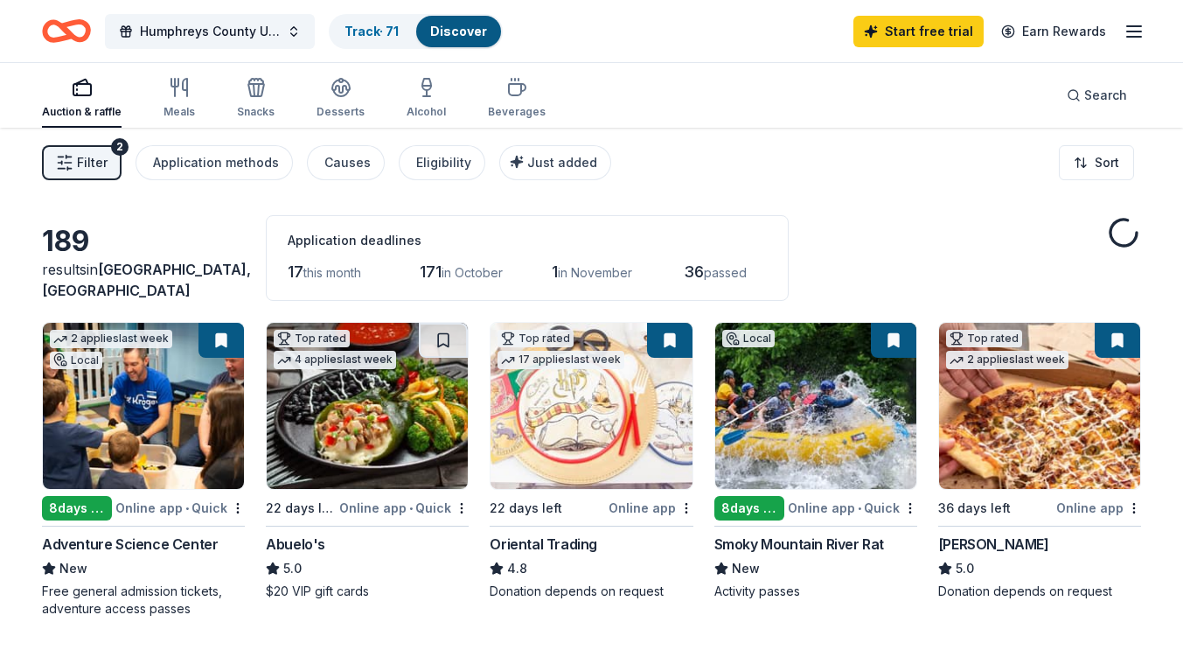
click at [372, 34] on link "Track · 71" at bounding box center [371, 31] width 54 height 15
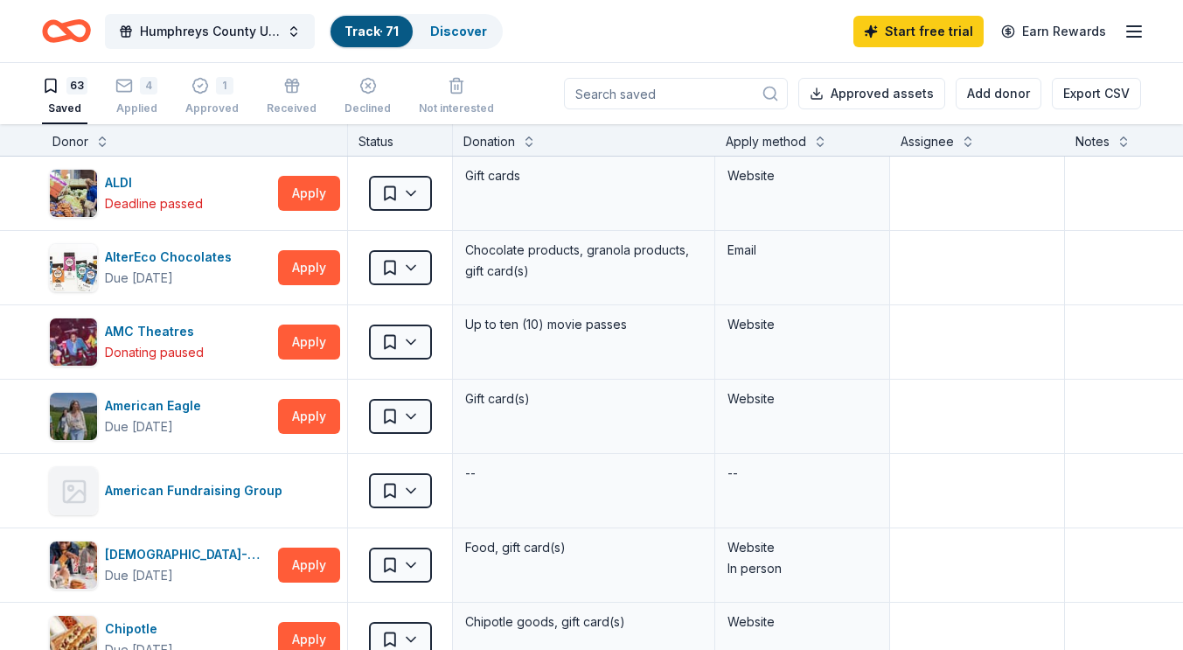
scroll to position [1, 0]
